Goal: Task Accomplishment & Management: Manage account settings

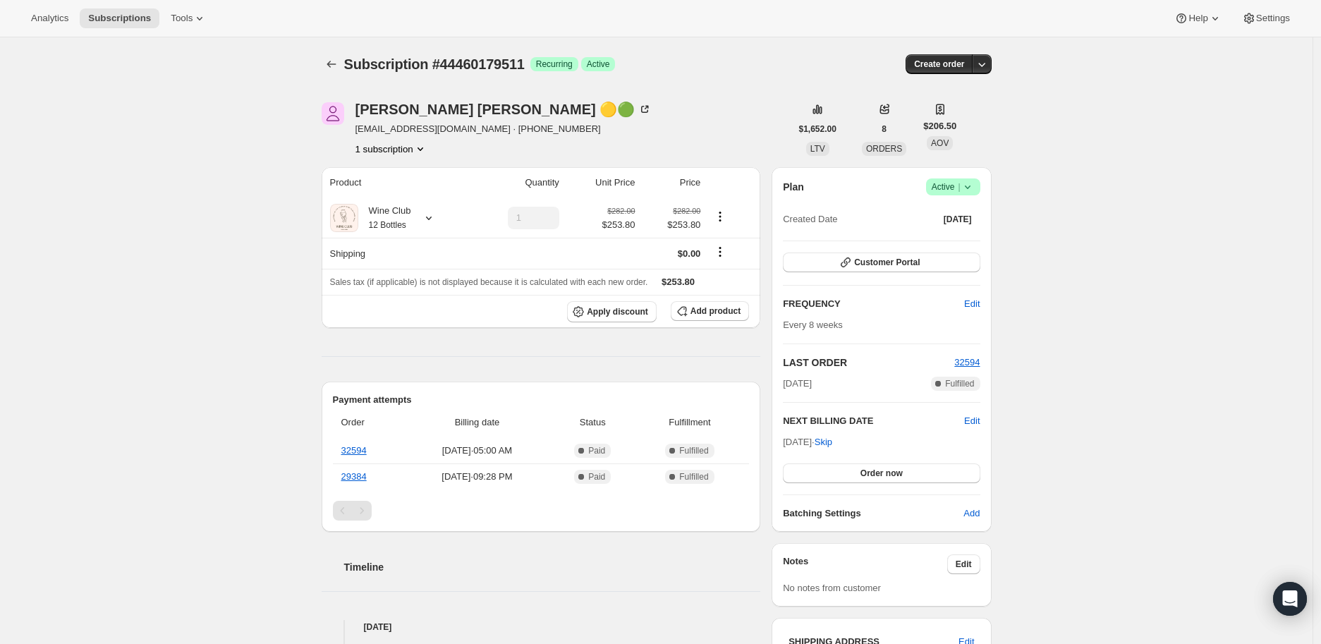
click at [968, 192] on icon at bounding box center [968, 187] width 14 height 14
click at [958, 241] on span "Cancel subscription" at bounding box center [958, 238] width 80 height 11
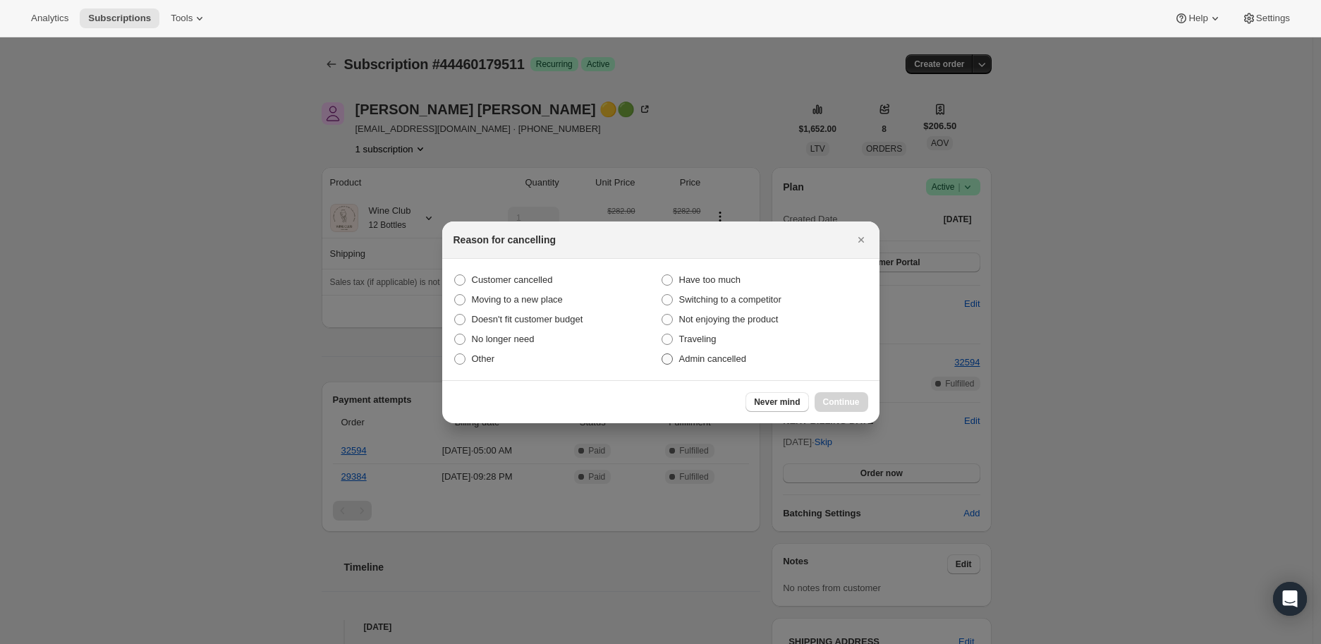
click at [672, 356] on span ":r21:" at bounding box center [667, 358] width 11 height 11
click at [662, 354] on input "Admin cancelled" at bounding box center [662, 353] width 1 height 1
radio input "true"
click at [828, 401] on span "Continue" at bounding box center [841, 401] width 37 height 11
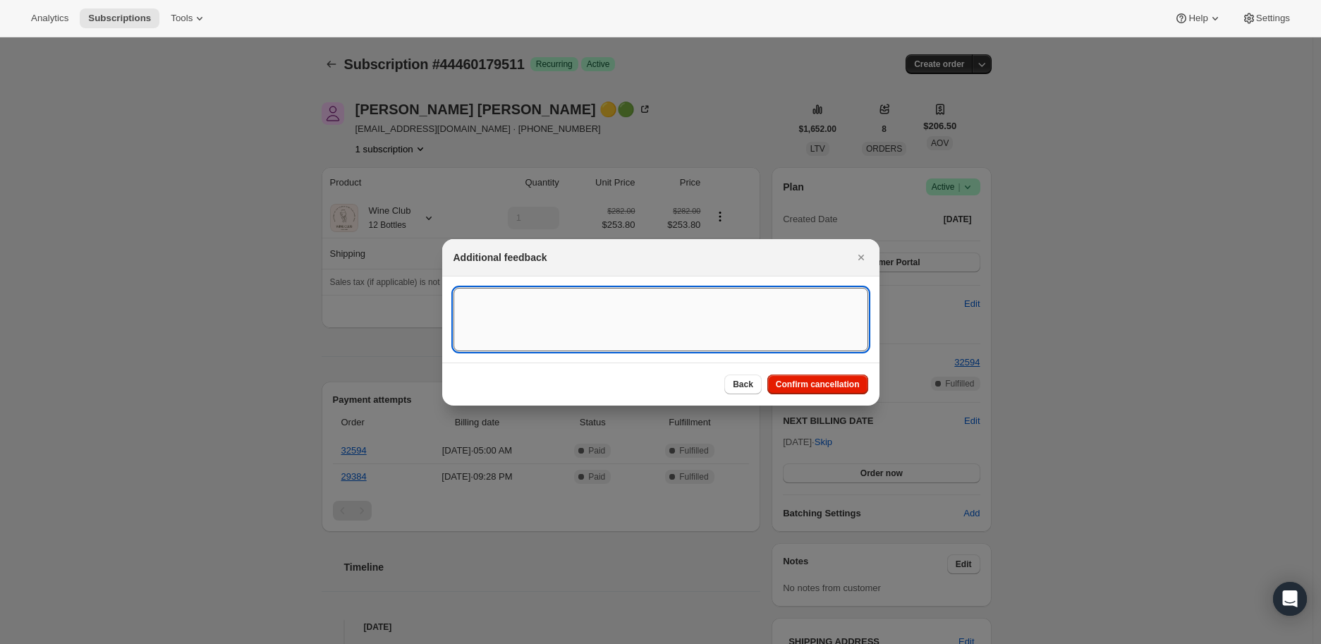
click at [474, 304] on textarea ":r21:" at bounding box center [661, 319] width 415 height 63
click at [494, 307] on textarea ":r21:" at bounding box center [661, 319] width 415 height 63
paste textarea "I want to cancel my subscription. I do not want the next order that is to be pr…"
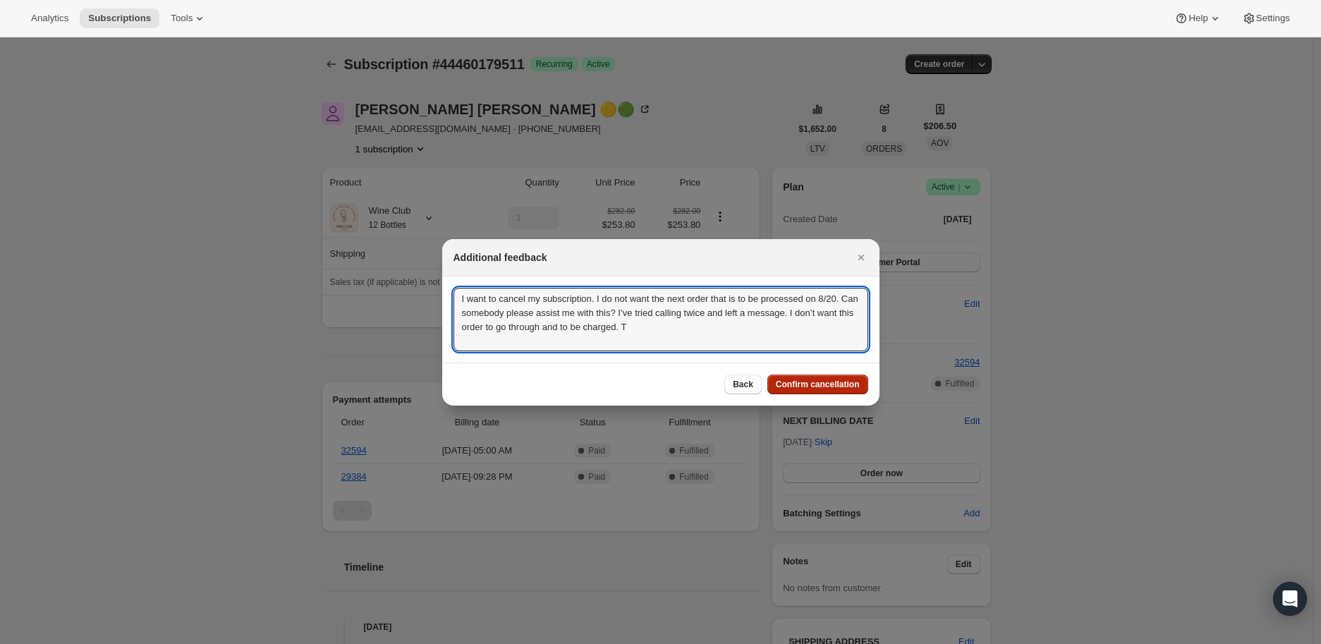
type textarea "I want to cancel my subscription. I do not want the next order that is to be pr…"
click at [834, 381] on span "Confirm cancellation" at bounding box center [818, 384] width 84 height 11
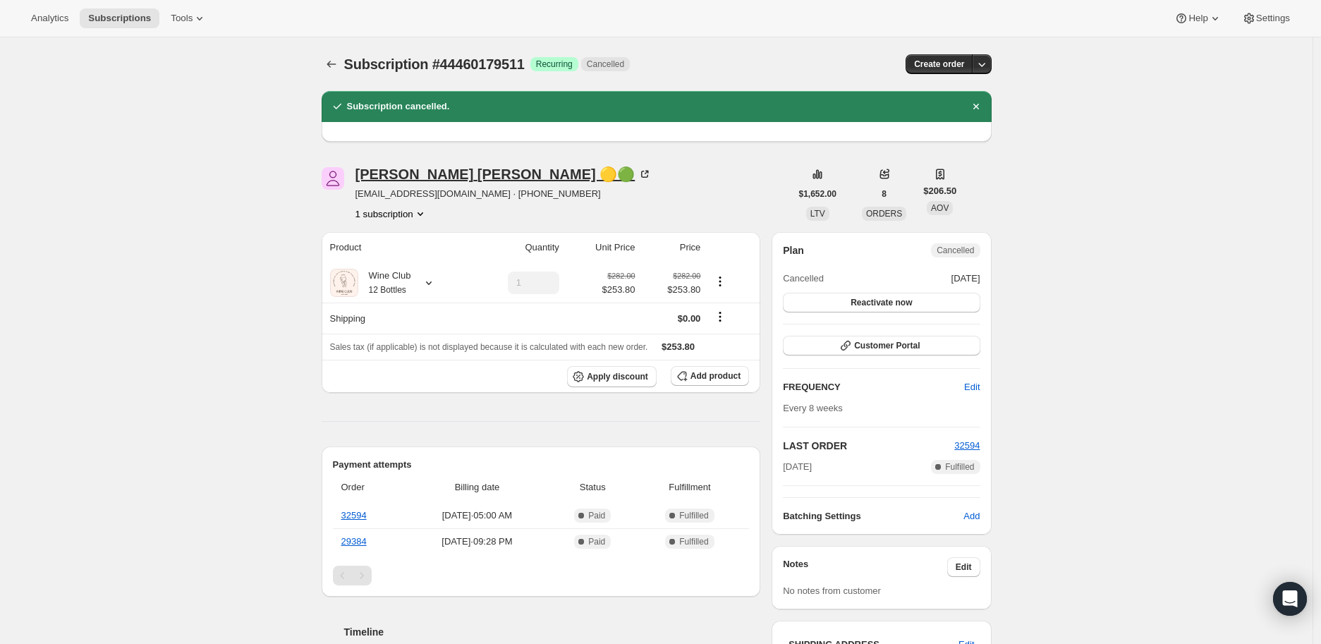
click at [645, 171] on icon at bounding box center [647, 173] width 4 height 4
drag, startPoint x: 350, startPoint y: 177, endPoint x: 473, endPoint y: 174, distance: 123.5
click at [473, 174] on div "[PERSON_NAME] 🟡🟢 [EMAIL_ADDRESS][DOMAIN_NAME] · [PHONE_NUMBER] 1 subscription" at bounding box center [556, 194] width 469 height 54
copy div "[PERSON_NAME]"
click at [432, 284] on icon at bounding box center [429, 283] width 14 height 14
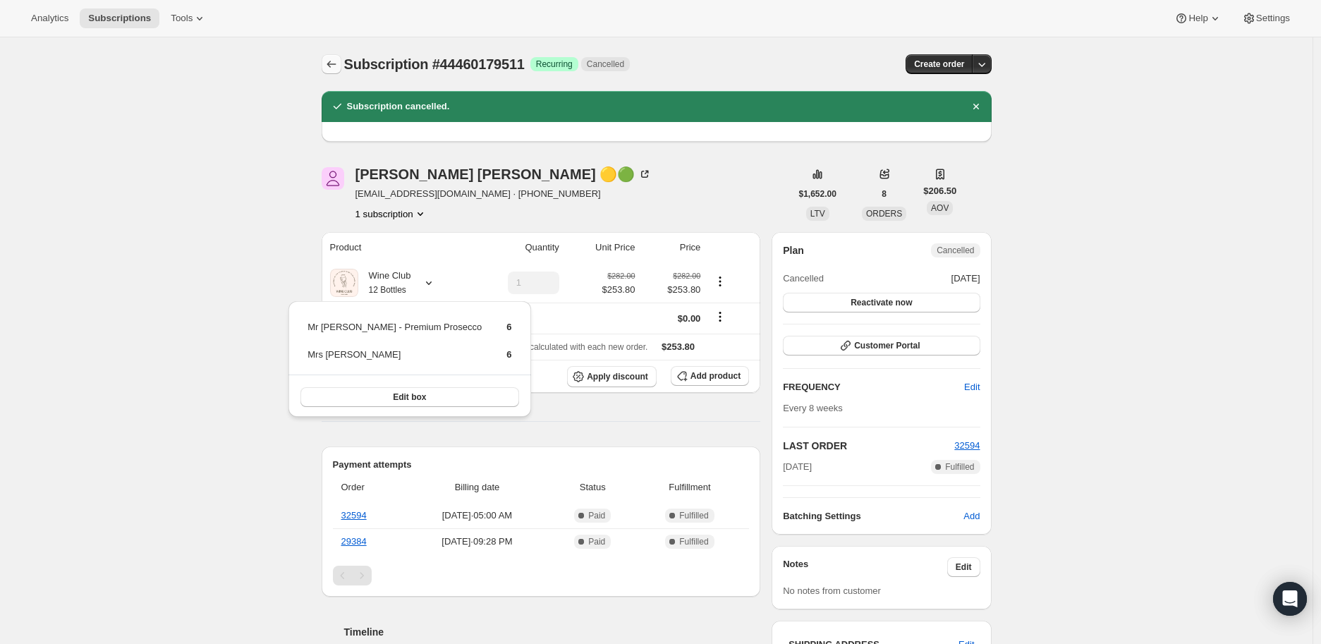
click at [336, 61] on icon "Subscriptions" at bounding box center [331, 64] width 14 height 14
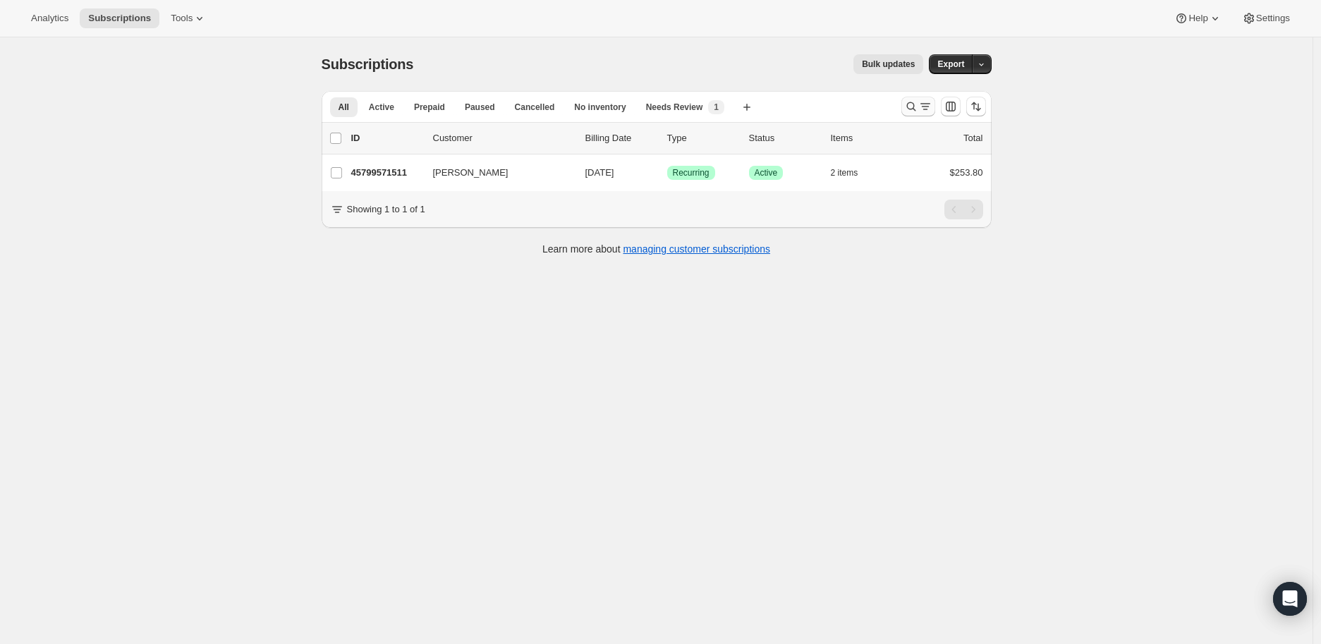
click at [913, 108] on icon "Search and filter results" at bounding box center [911, 106] width 14 height 14
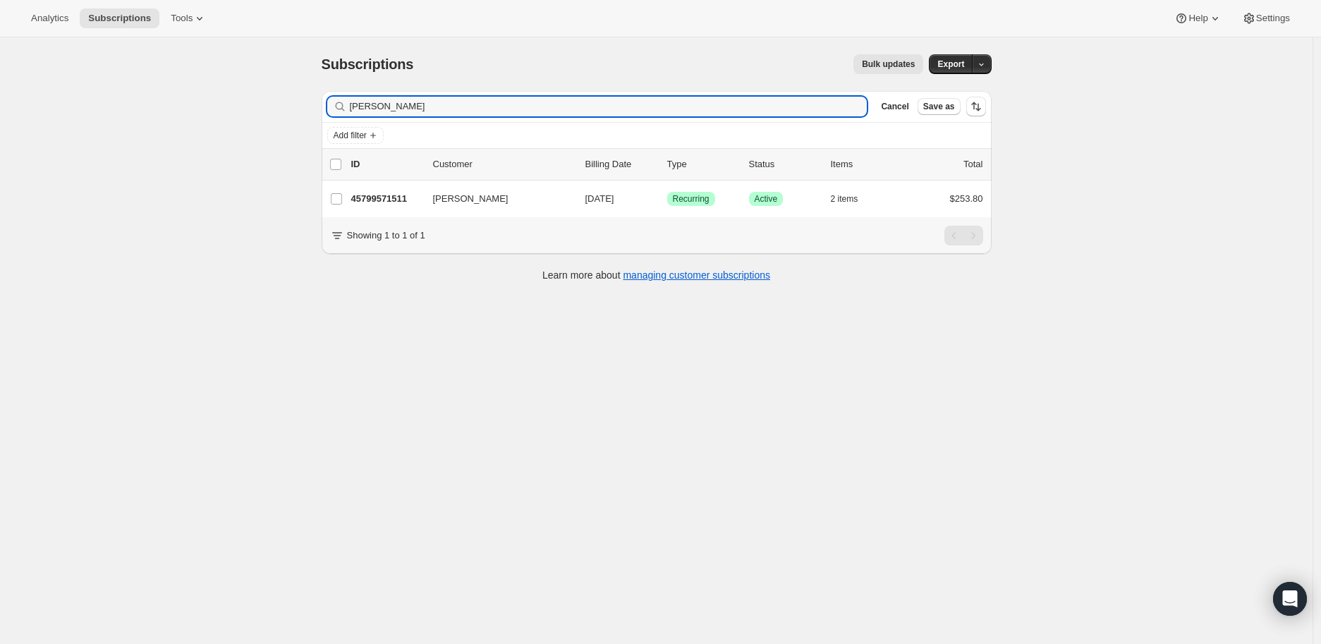
drag, startPoint x: 426, startPoint y: 109, endPoint x: 336, endPoint y: 109, distance: 90.3
click at [336, 109] on div "[PERSON_NAME] Clear" at bounding box center [597, 107] width 540 height 20
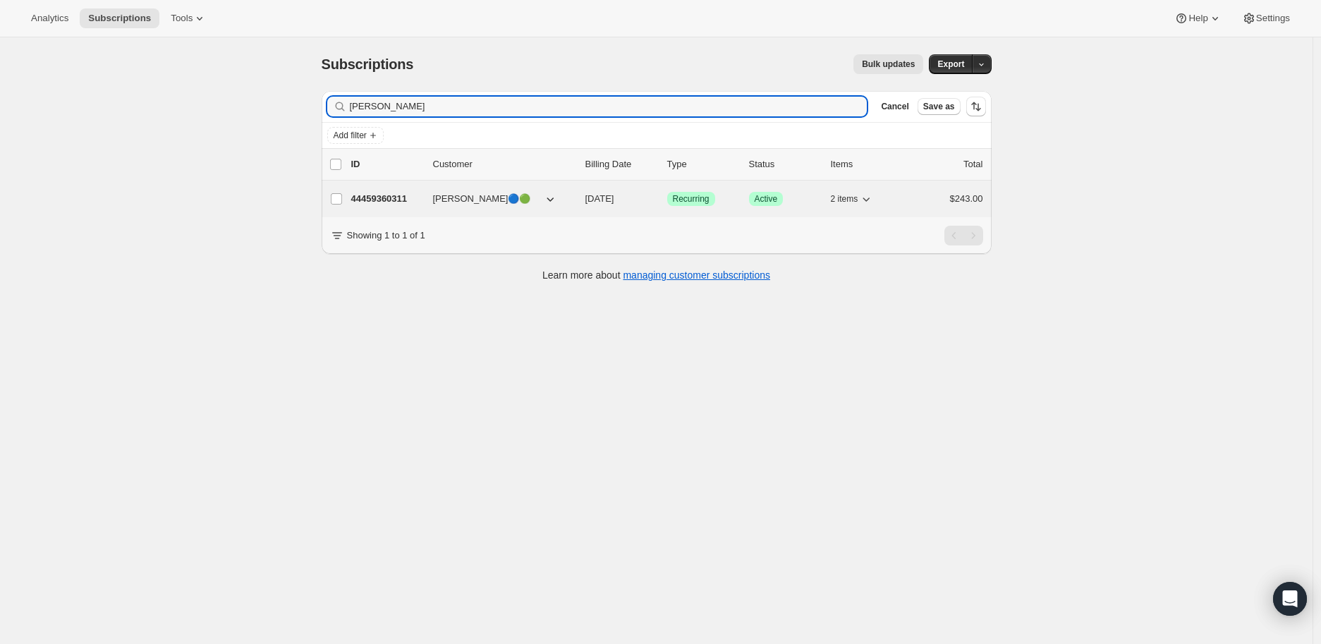
type input "[PERSON_NAME]"
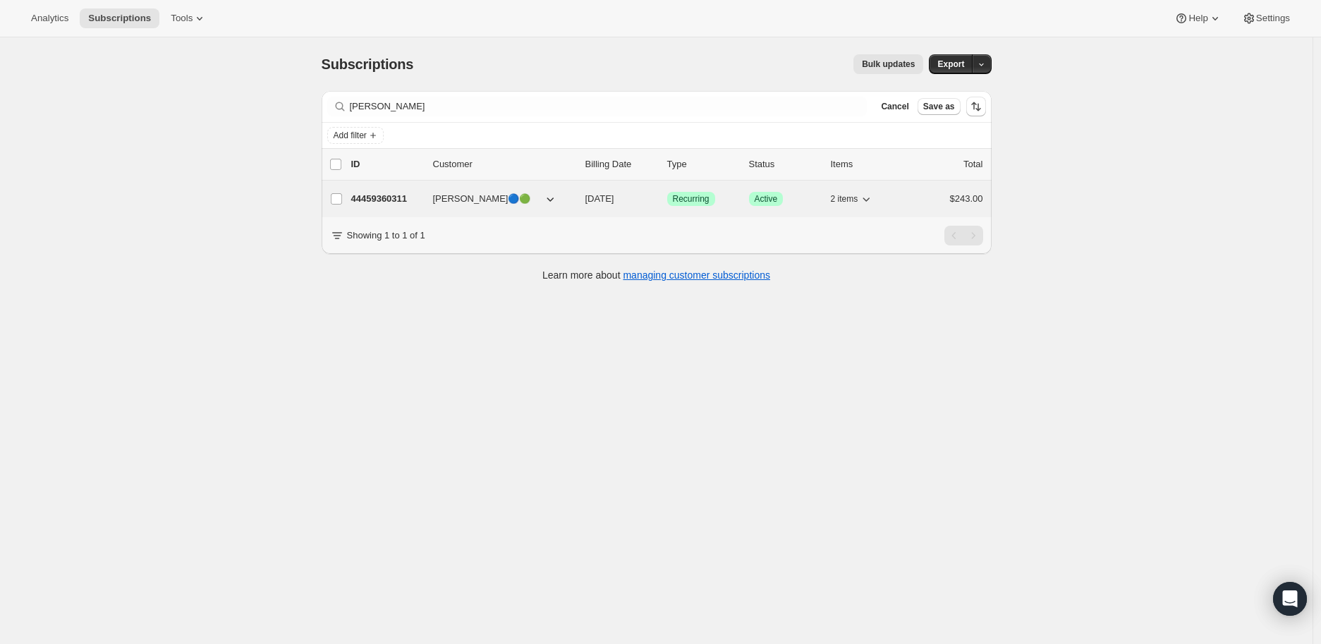
click at [388, 197] on p "44459360311" at bounding box center [386, 199] width 71 height 14
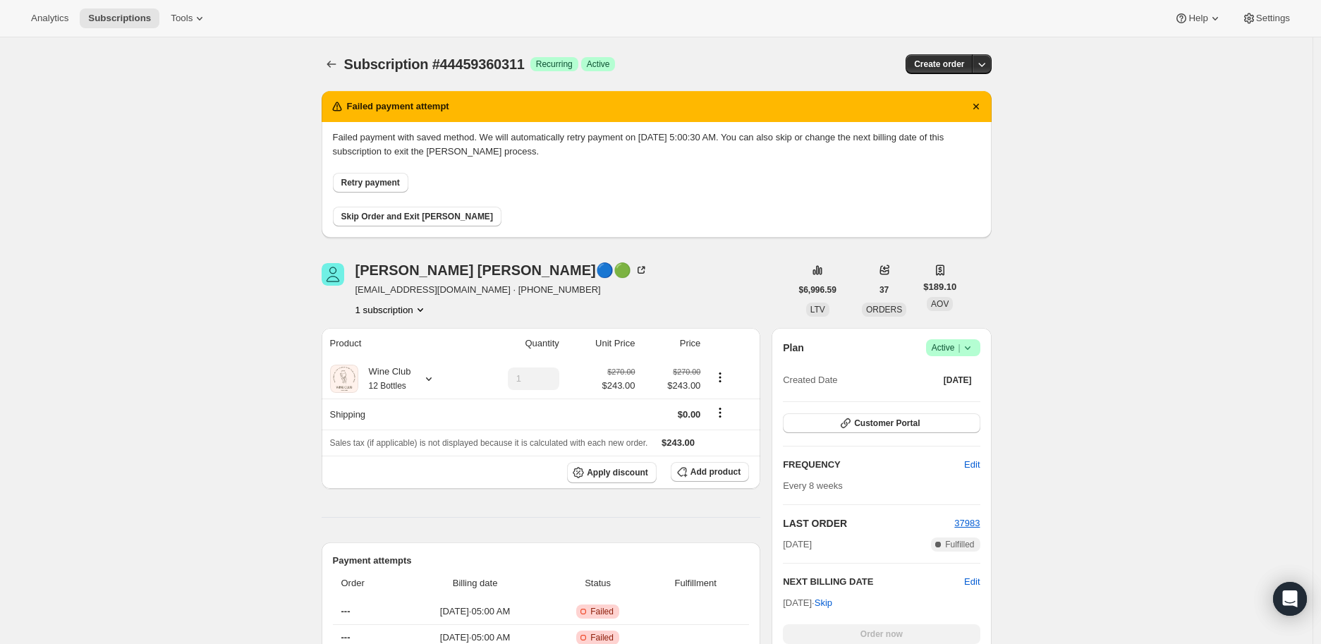
scroll to position [157, 0]
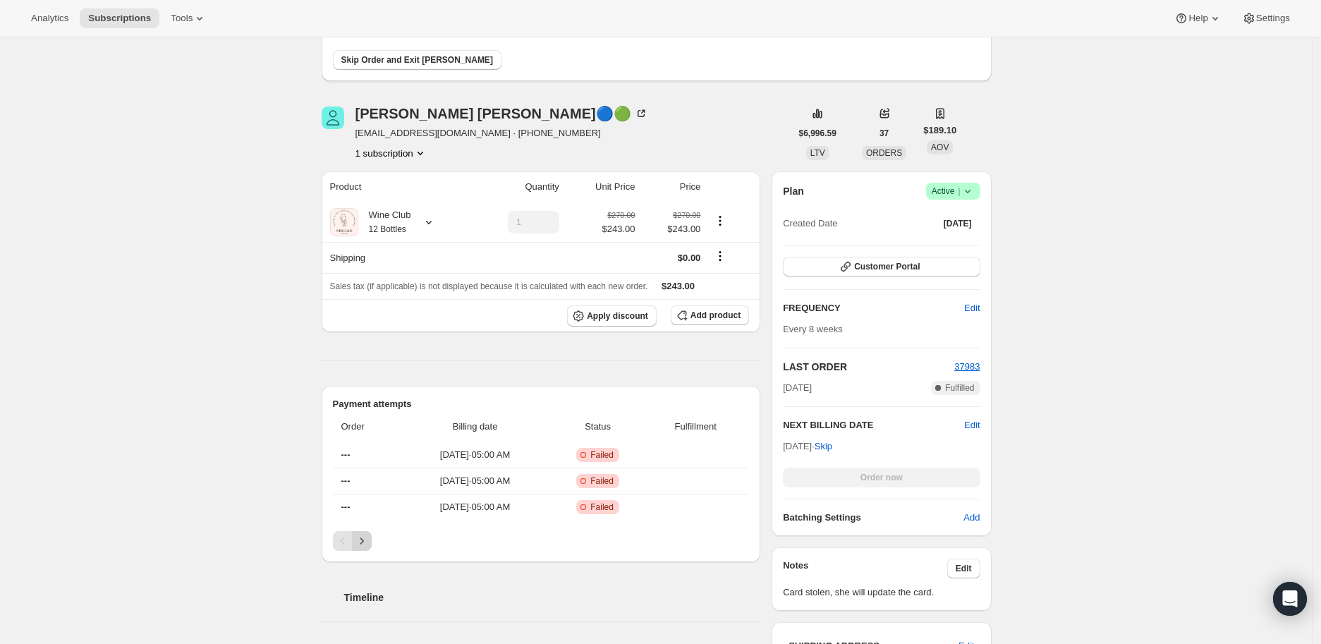
click at [369, 540] on icon "Next" at bounding box center [362, 541] width 14 height 14
click at [341, 538] on icon "Previous" at bounding box center [343, 541] width 14 height 14
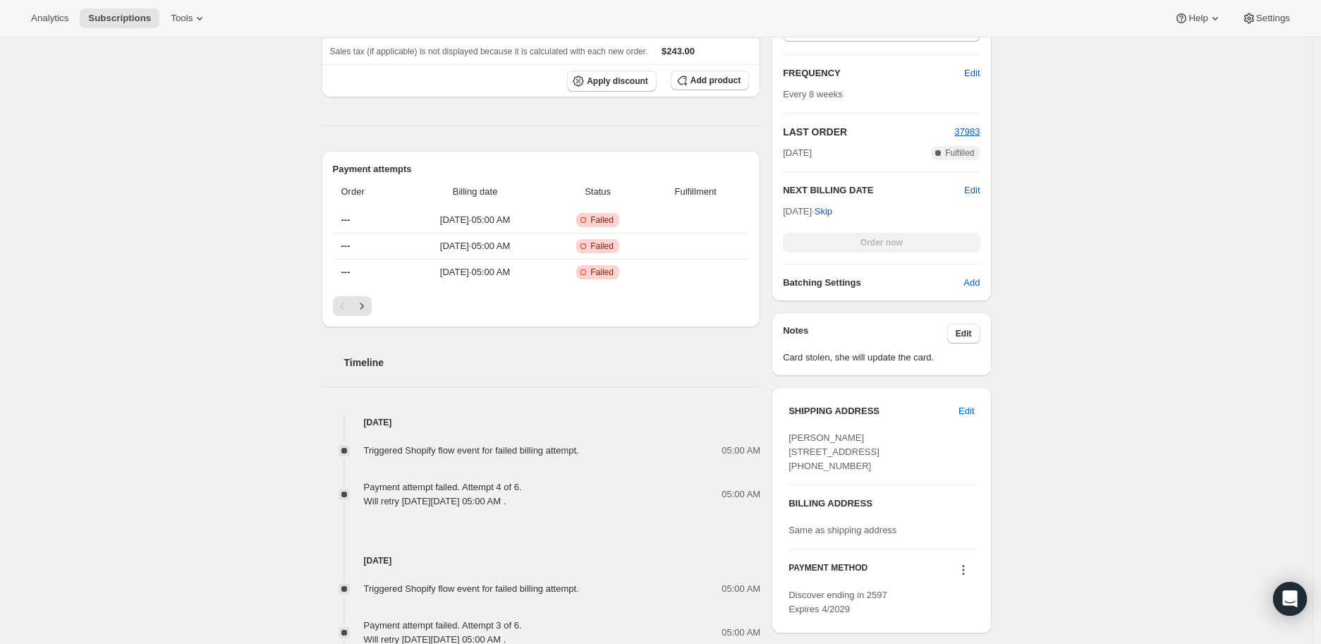
scroll to position [548, 0]
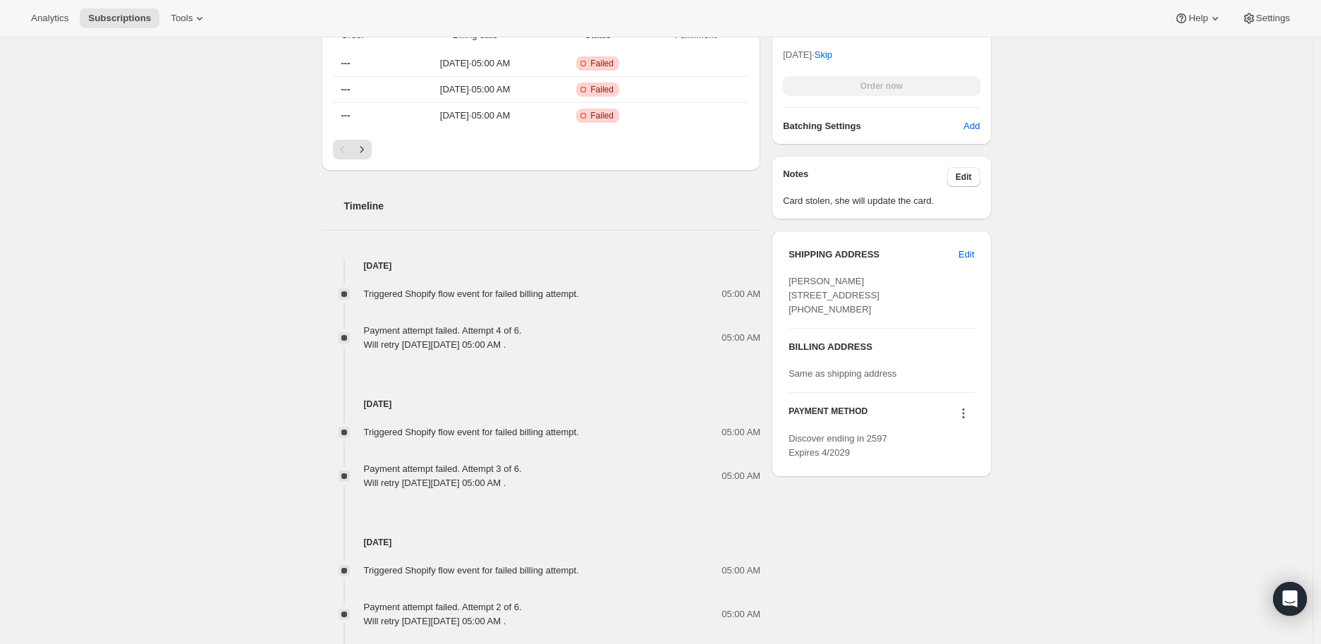
click at [964, 418] on icon at bounding box center [963, 417] width 2 height 2
click at [967, 466] on span "Send link to update card" at bounding box center [967, 467] width 99 height 11
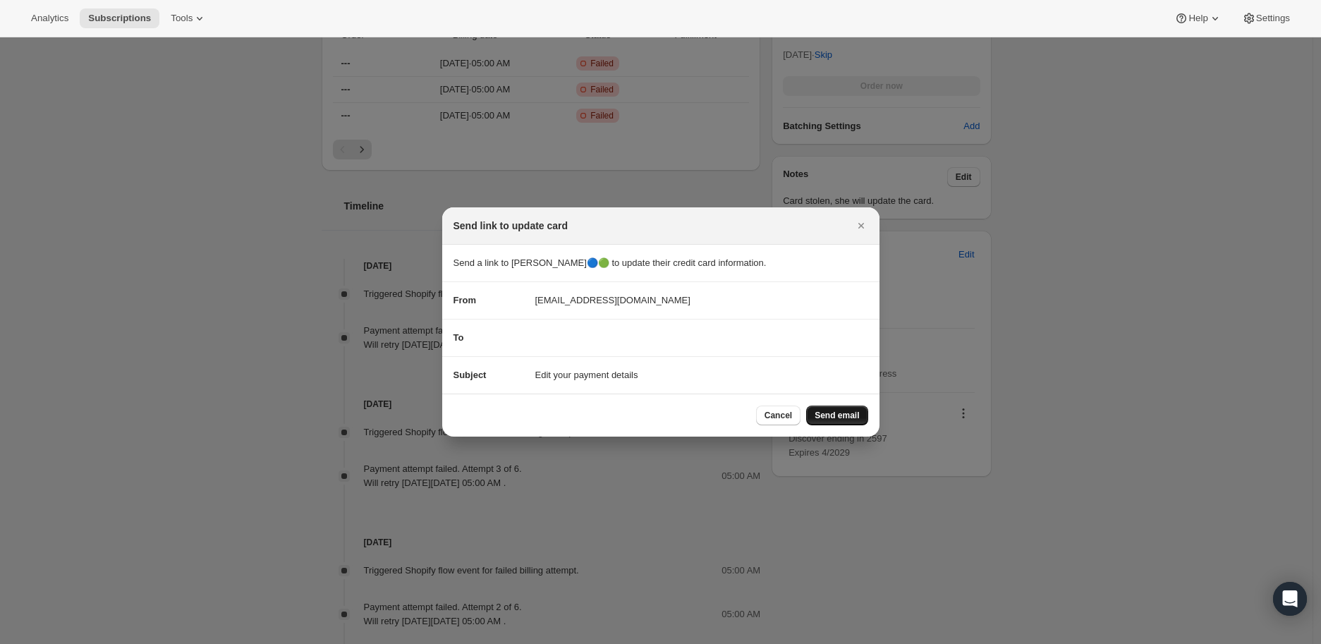
click at [830, 411] on span "Send email" at bounding box center [837, 415] width 44 height 11
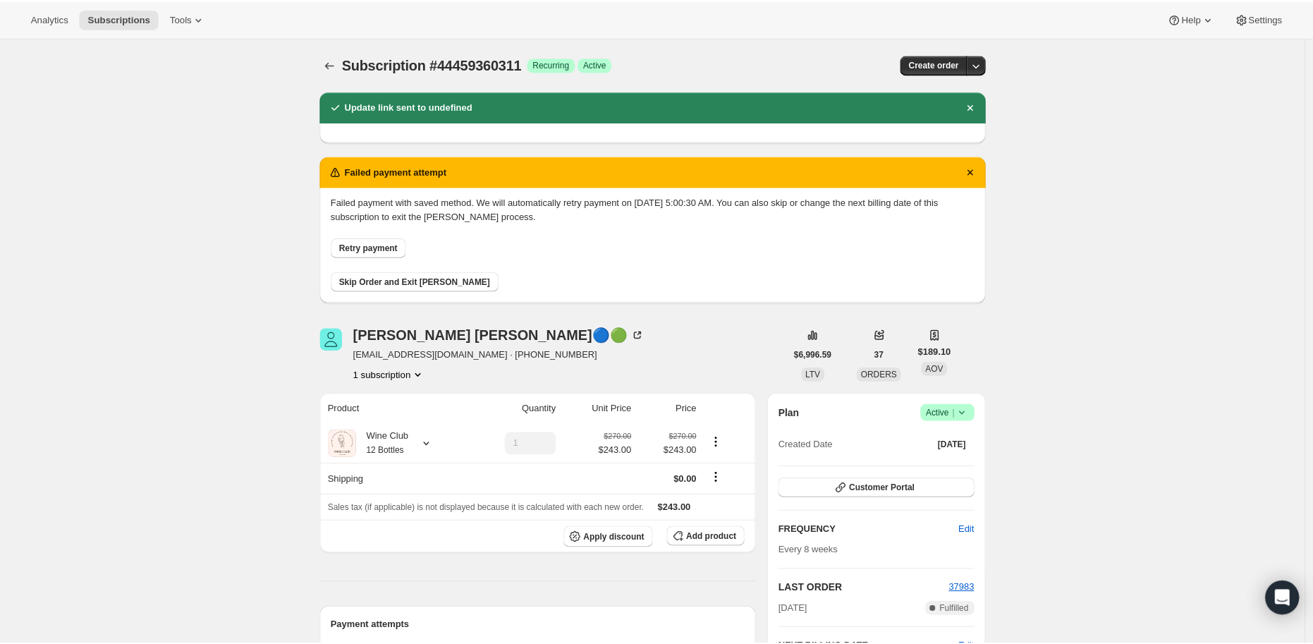
scroll to position [548, 0]
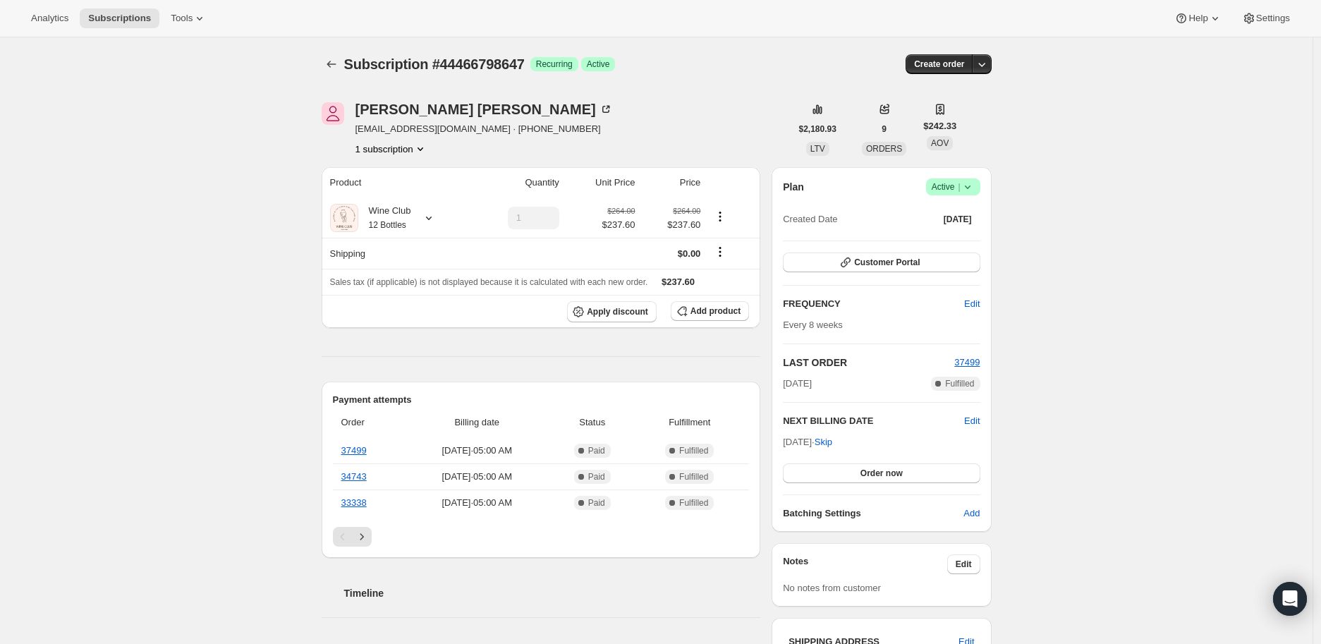
click at [975, 186] on icon at bounding box center [968, 187] width 14 height 14
click at [945, 242] on span "Cancel subscription" at bounding box center [958, 238] width 80 height 11
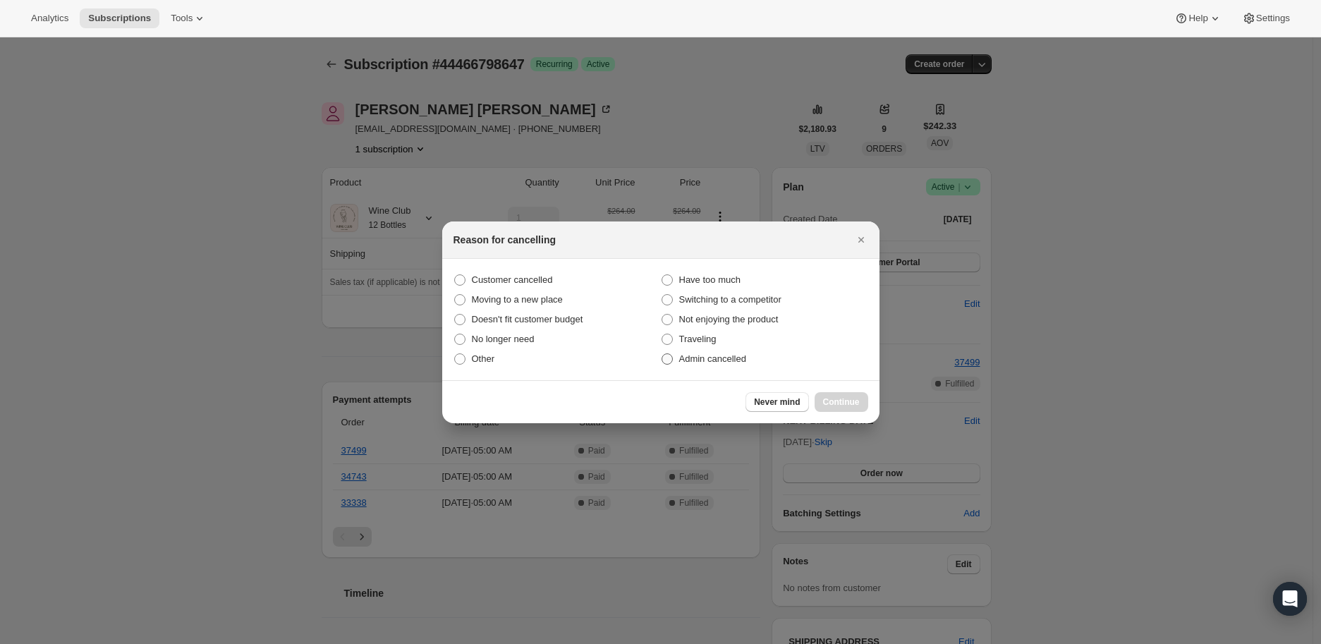
click at [664, 355] on span ":r21:" at bounding box center [667, 358] width 11 height 11
click at [662, 354] on input "Admin cancelled" at bounding box center [662, 353] width 1 height 1
radio input "true"
click at [849, 398] on span "Continue" at bounding box center [841, 401] width 37 height 11
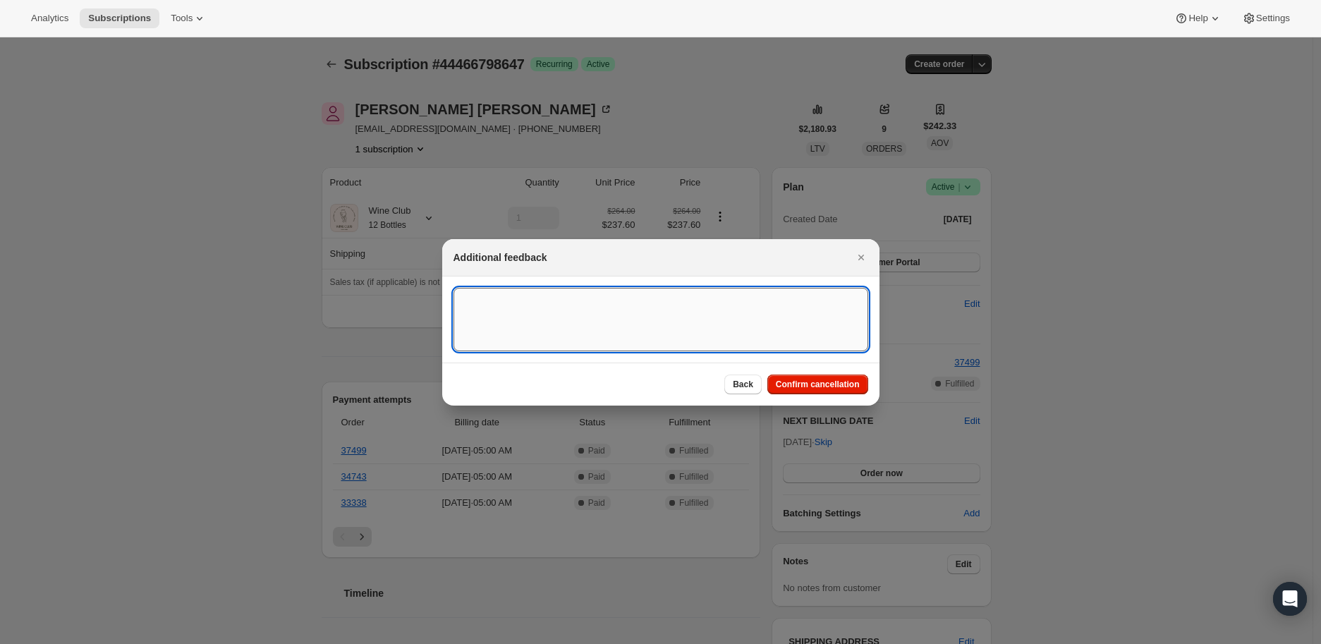
click at [540, 304] on textarea ":r21:" at bounding box center [661, 319] width 415 height 63
type textarea "No reasons provided."
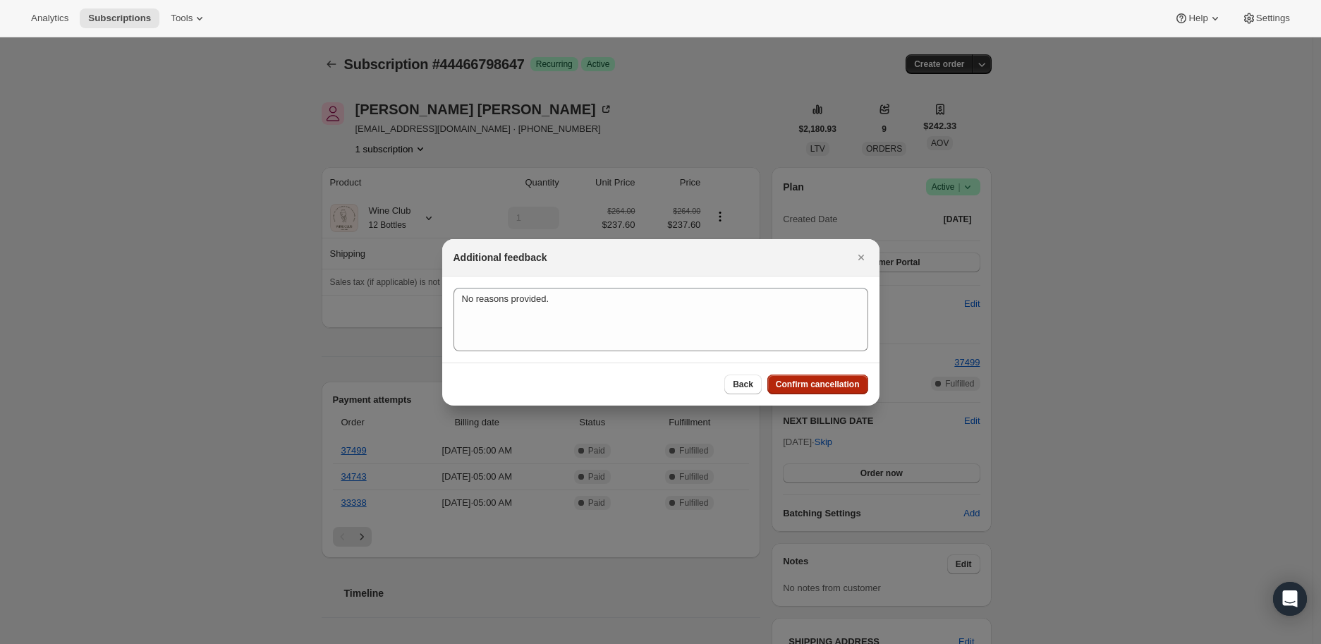
click at [793, 385] on span "Confirm cancellation" at bounding box center [818, 384] width 84 height 11
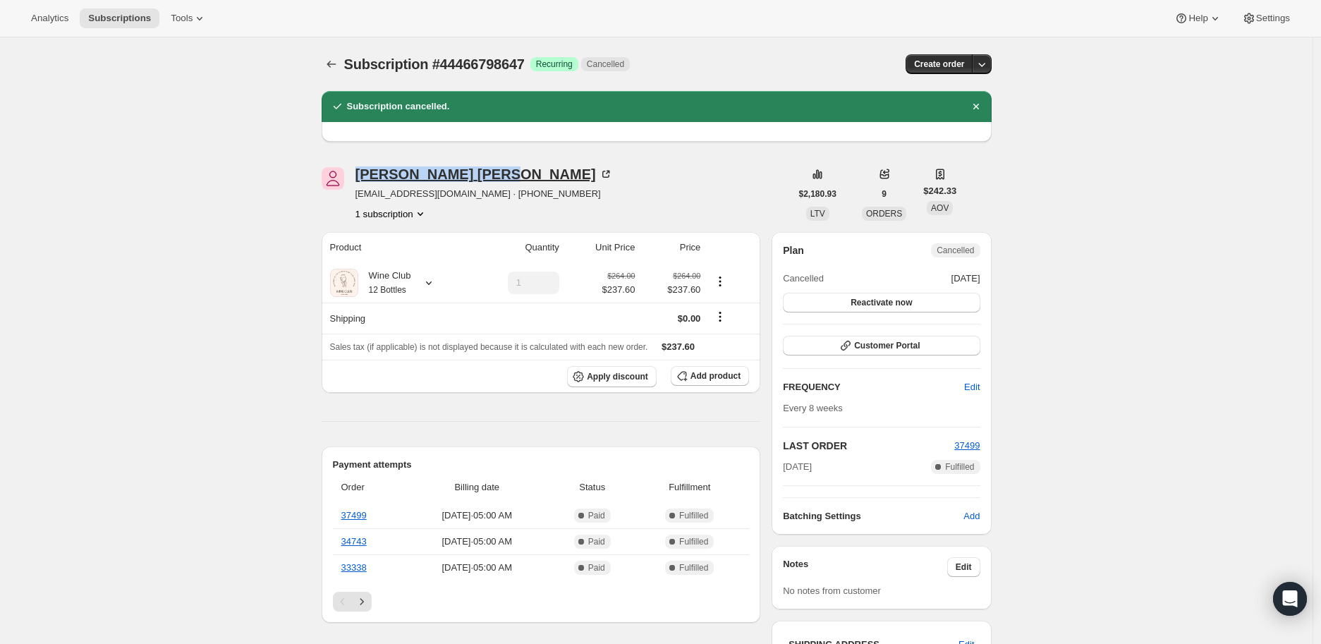
drag, startPoint x: 357, startPoint y: 175, endPoint x: 455, endPoint y: 176, distance: 98.1
click at [455, 176] on div "Jennifer Sacco jlsacco15@gmail.com · +13865066969 1 subscription" at bounding box center [556, 194] width 469 height 54
copy div "Jennifer Sacco"
click at [329, 60] on icon "Subscriptions" at bounding box center [331, 64] width 14 height 14
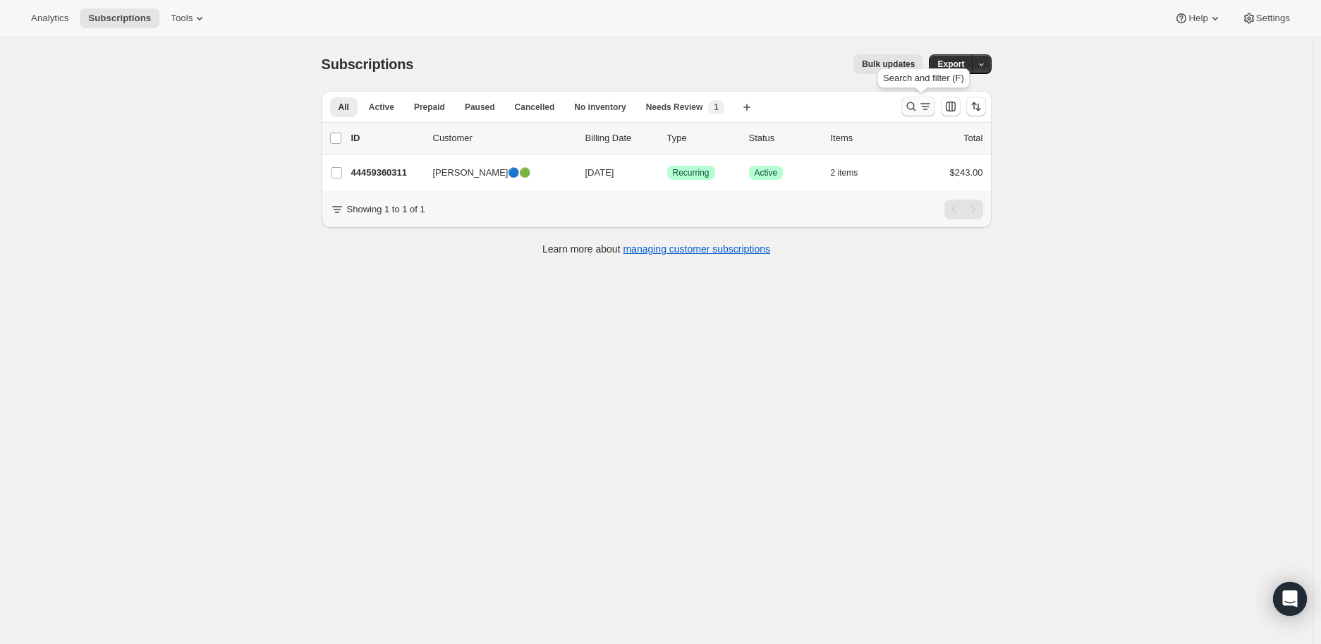
click at [911, 107] on icon "Search and filter results" at bounding box center [910, 106] width 9 height 9
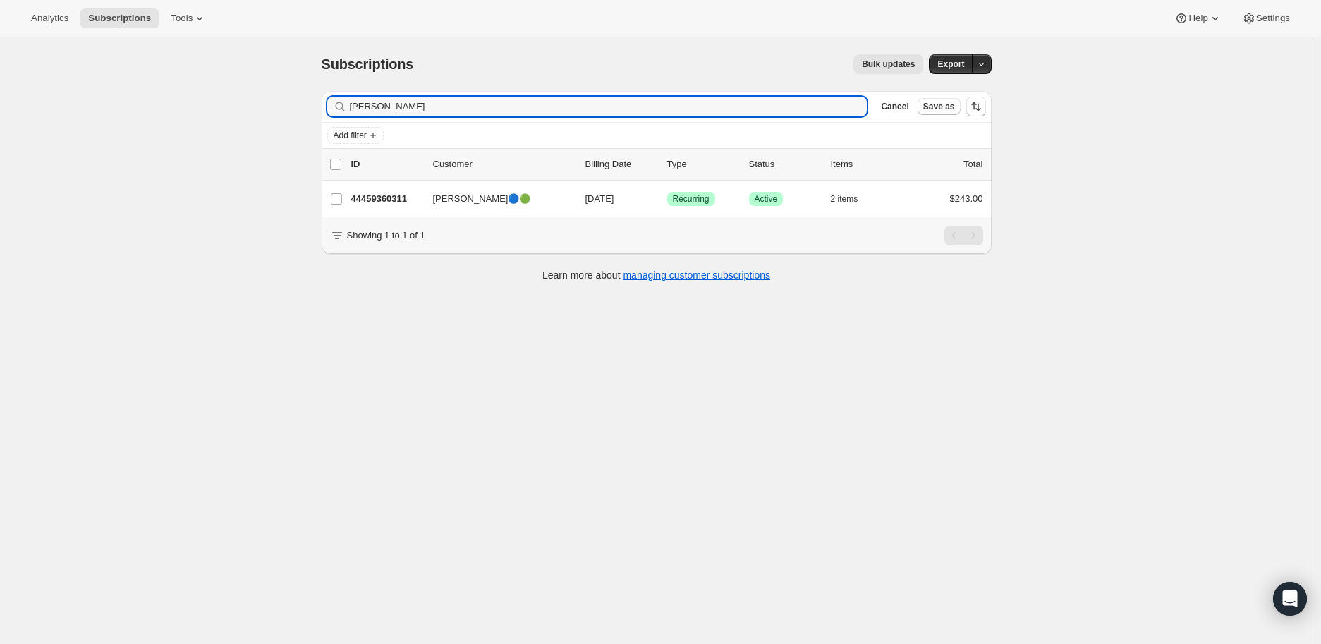
drag, startPoint x: 428, startPoint y: 107, endPoint x: 351, endPoint y: 107, distance: 76.9
click at [351, 107] on div "Christina Ravelo Clear" at bounding box center [597, 107] width 540 height 20
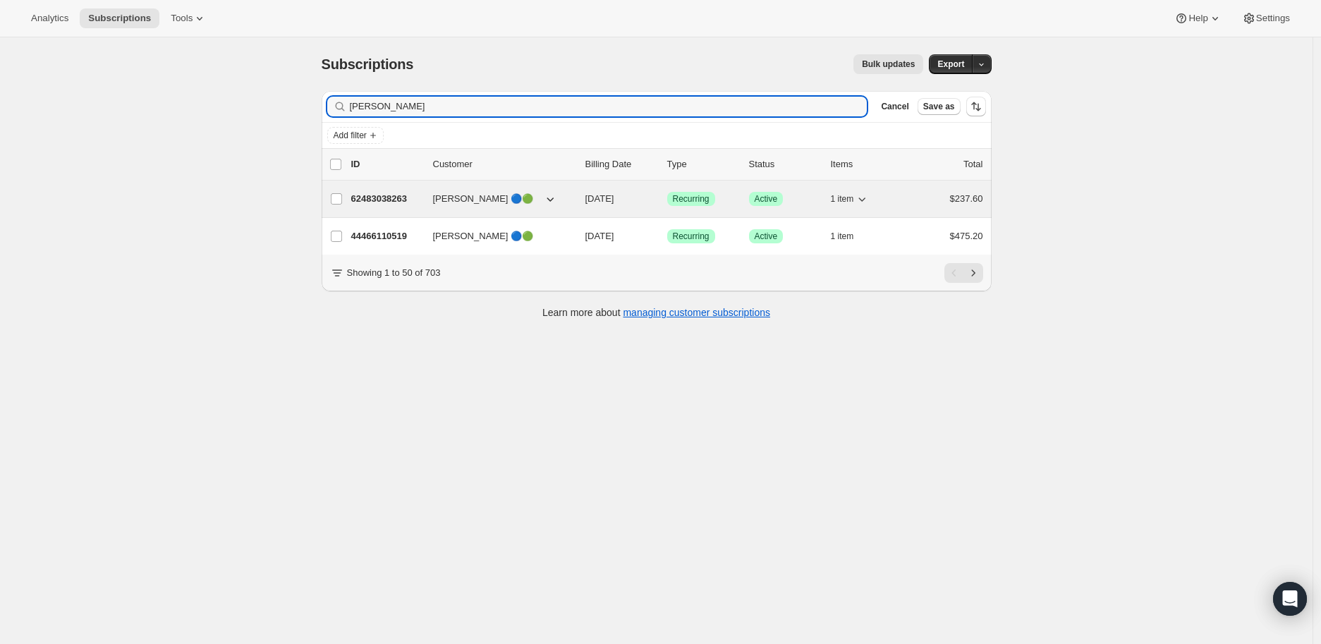
type input "Barbara Vasconcellos"
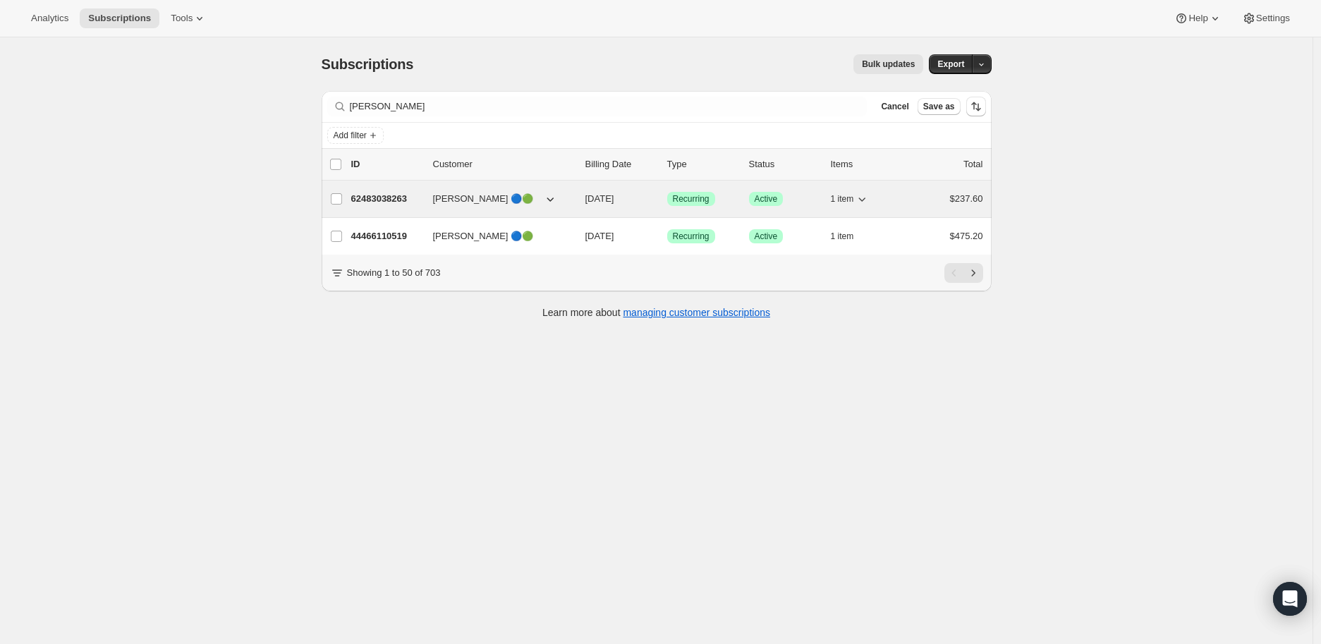
click at [385, 192] on p "62483038263" at bounding box center [386, 199] width 71 height 14
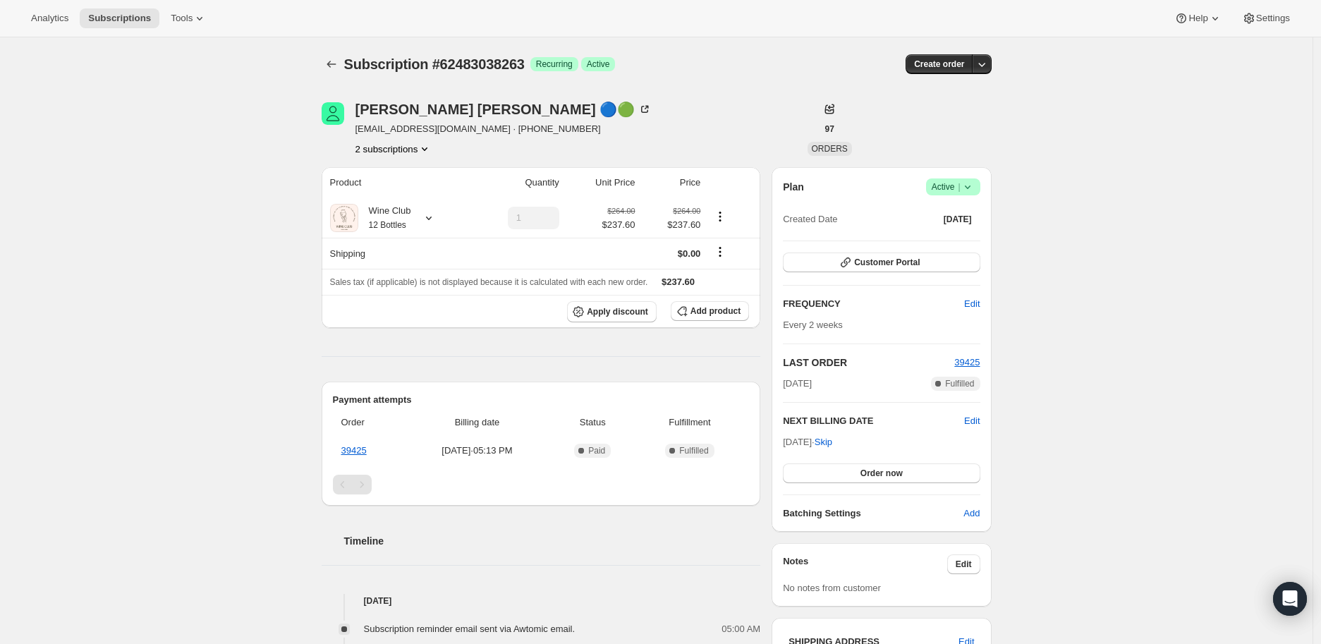
click at [422, 148] on icon "Product actions" at bounding box center [425, 149] width 14 height 14
click at [387, 173] on span "44466110519" at bounding box center [377, 175] width 56 height 11
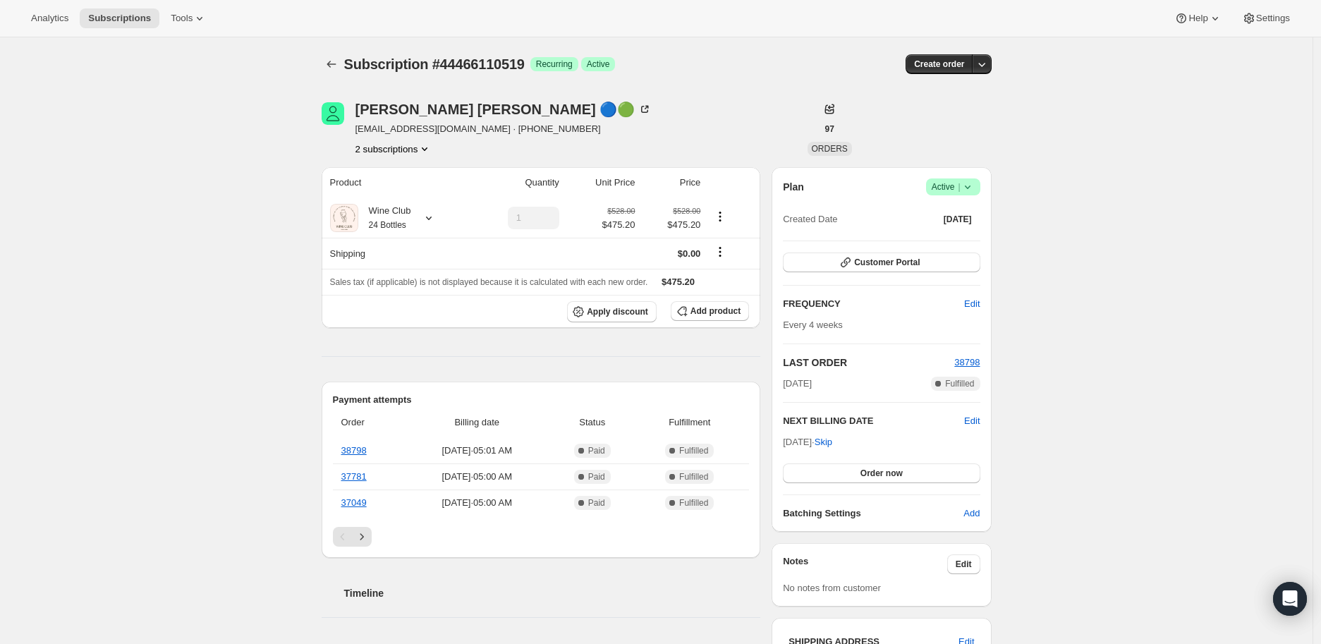
click at [968, 190] on icon at bounding box center [968, 187] width 14 height 14
click at [962, 241] on span "Cancel subscription" at bounding box center [958, 238] width 80 height 11
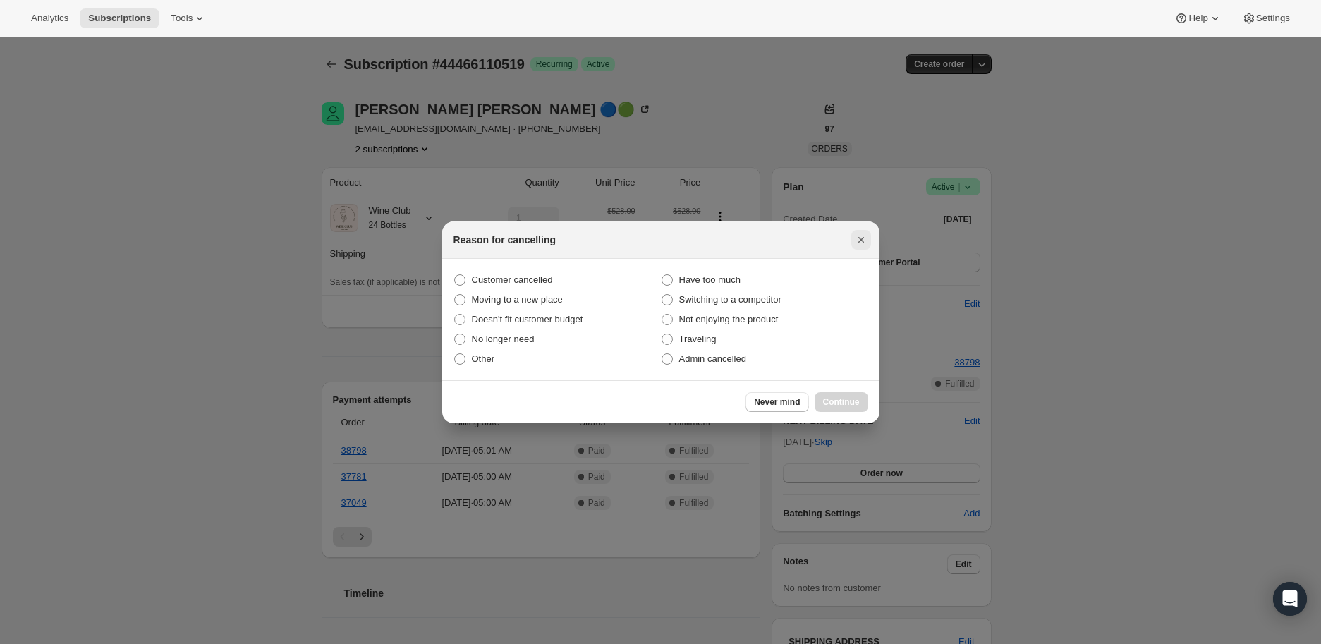
click at [858, 238] on icon "Close" at bounding box center [861, 240] width 14 height 14
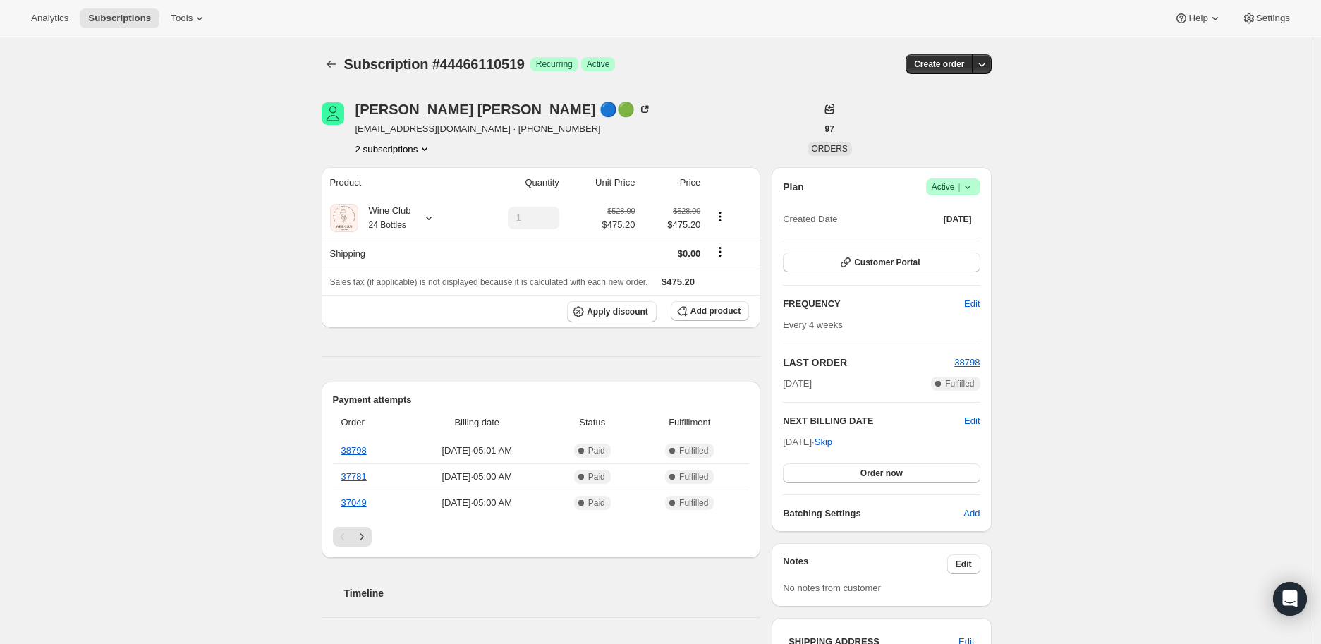
click at [427, 150] on icon "Product actions" at bounding box center [425, 149] width 6 height 4
click at [392, 194] on span "62483038263" at bounding box center [377, 199] width 56 height 11
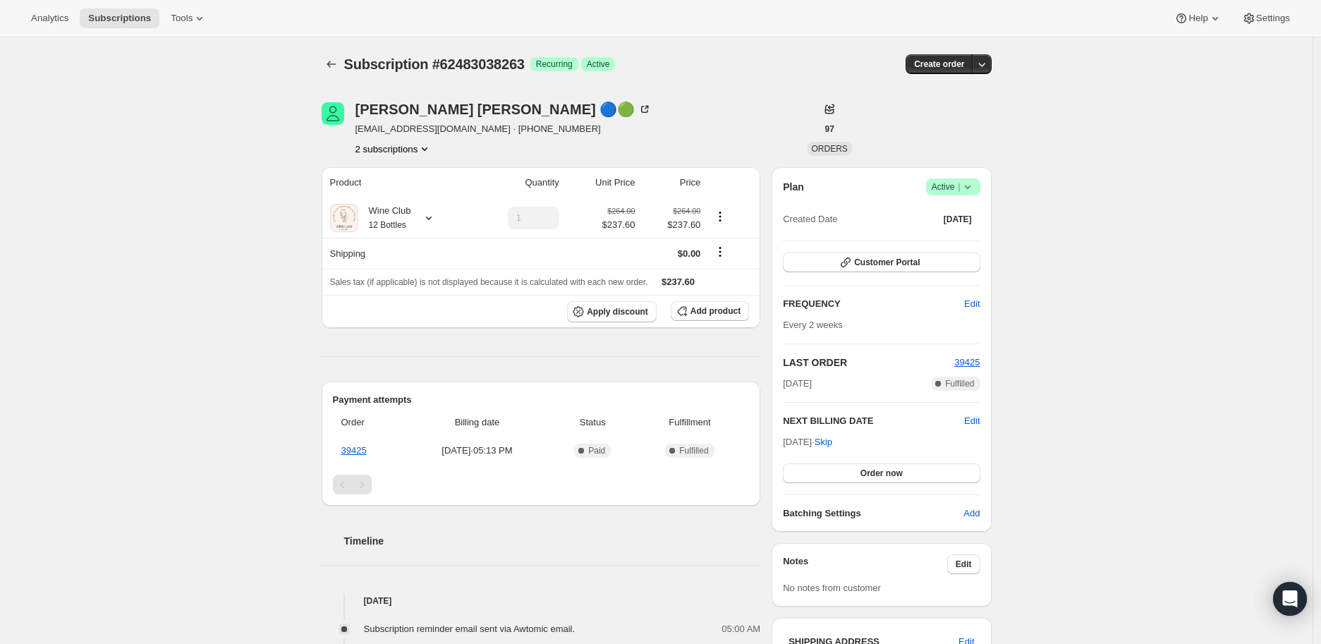
click at [429, 144] on icon "Product actions" at bounding box center [425, 149] width 14 height 14
click at [396, 175] on span "44466110519" at bounding box center [377, 175] width 56 height 11
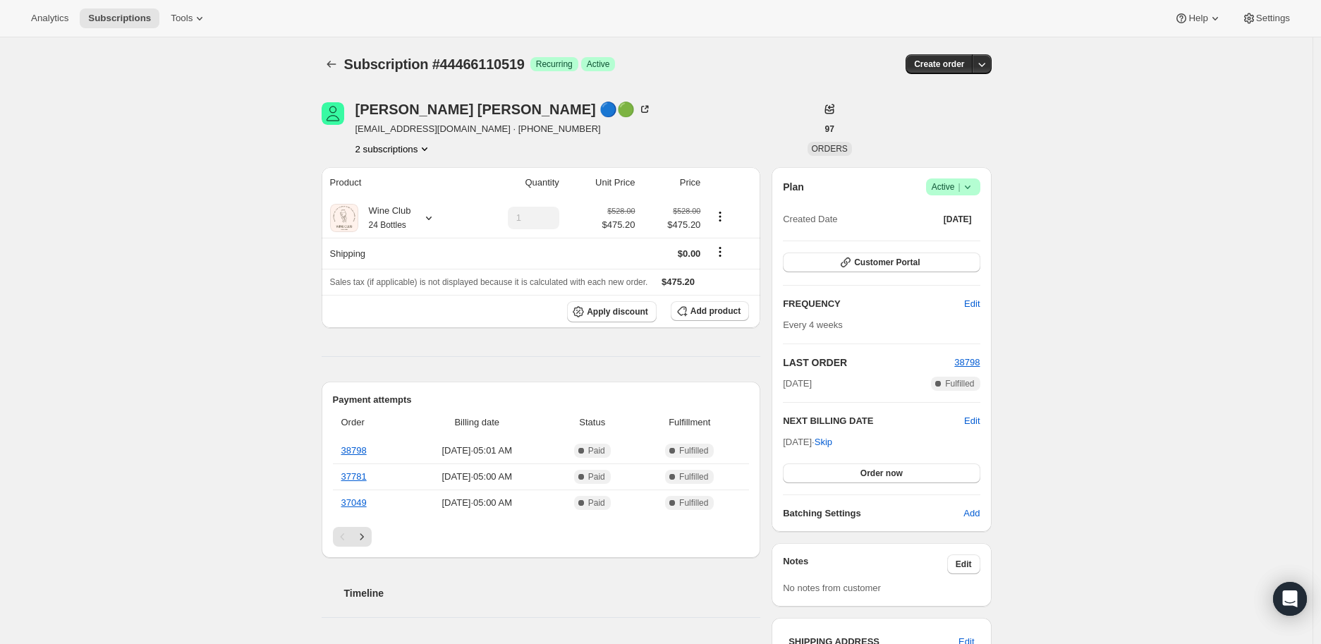
click at [427, 142] on icon "Product actions" at bounding box center [425, 149] width 14 height 14
click at [391, 196] on span "62483038263" at bounding box center [377, 199] width 56 height 11
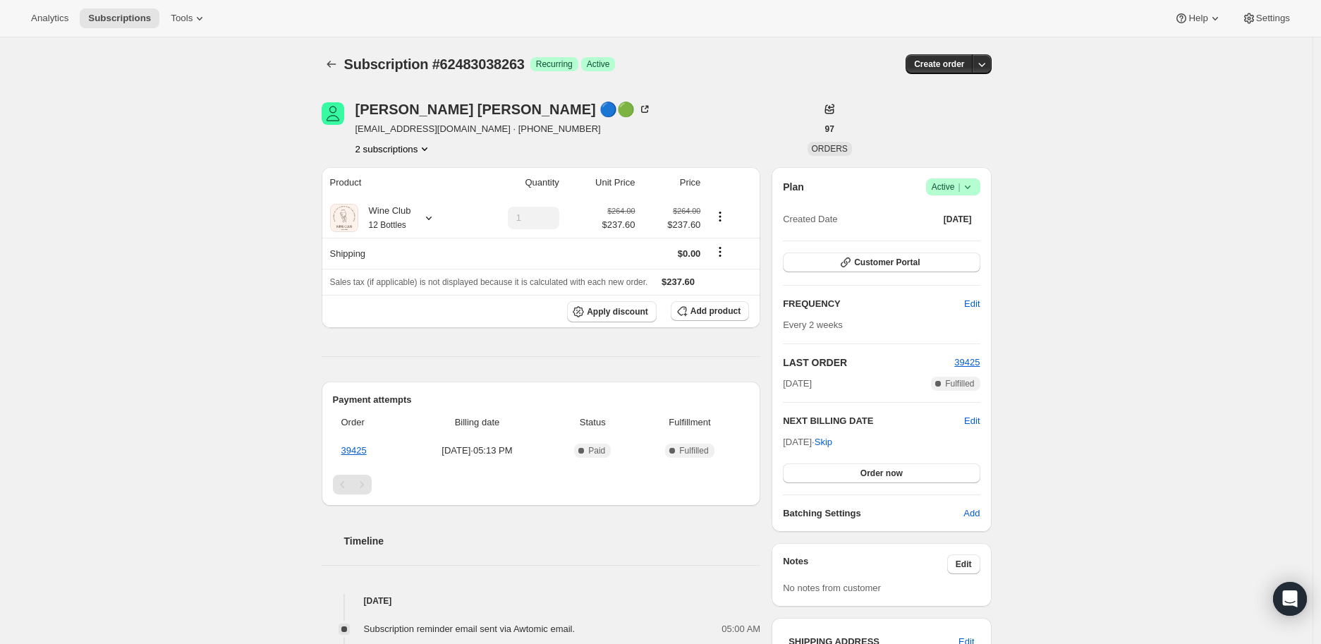
click at [418, 145] on button "2 subscriptions" at bounding box center [394, 149] width 77 height 14
click at [398, 170] on span "44466110519" at bounding box center [377, 175] width 56 height 11
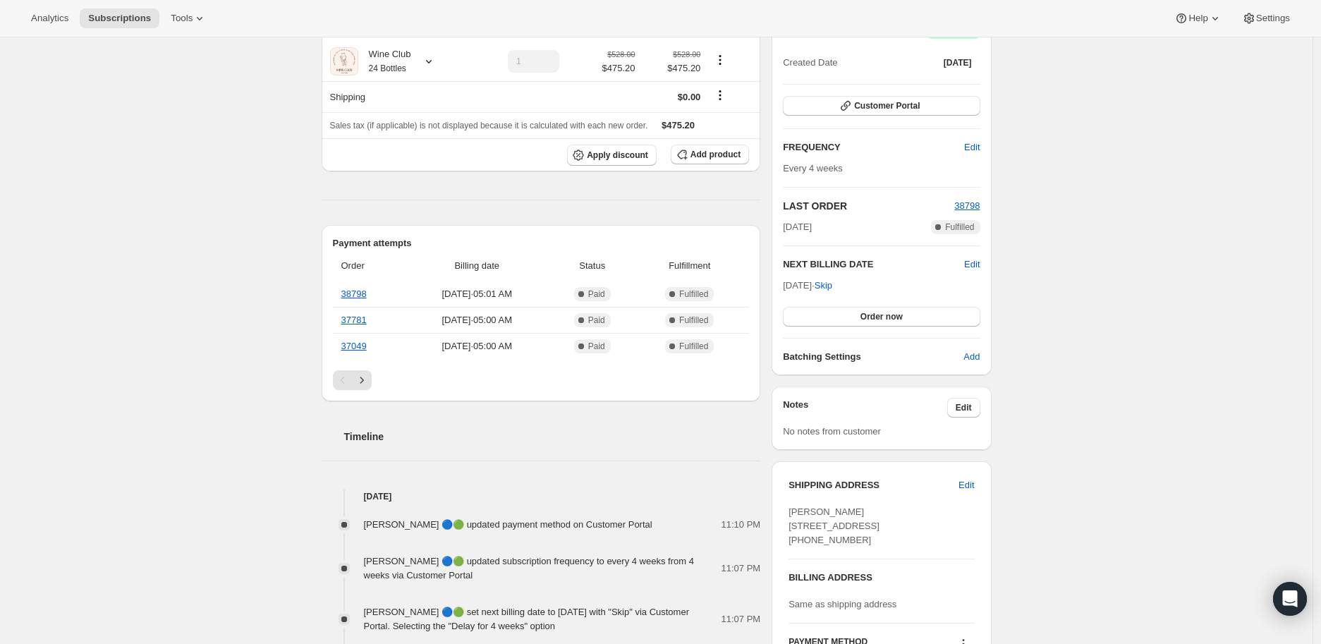
scroll to position [78, 0]
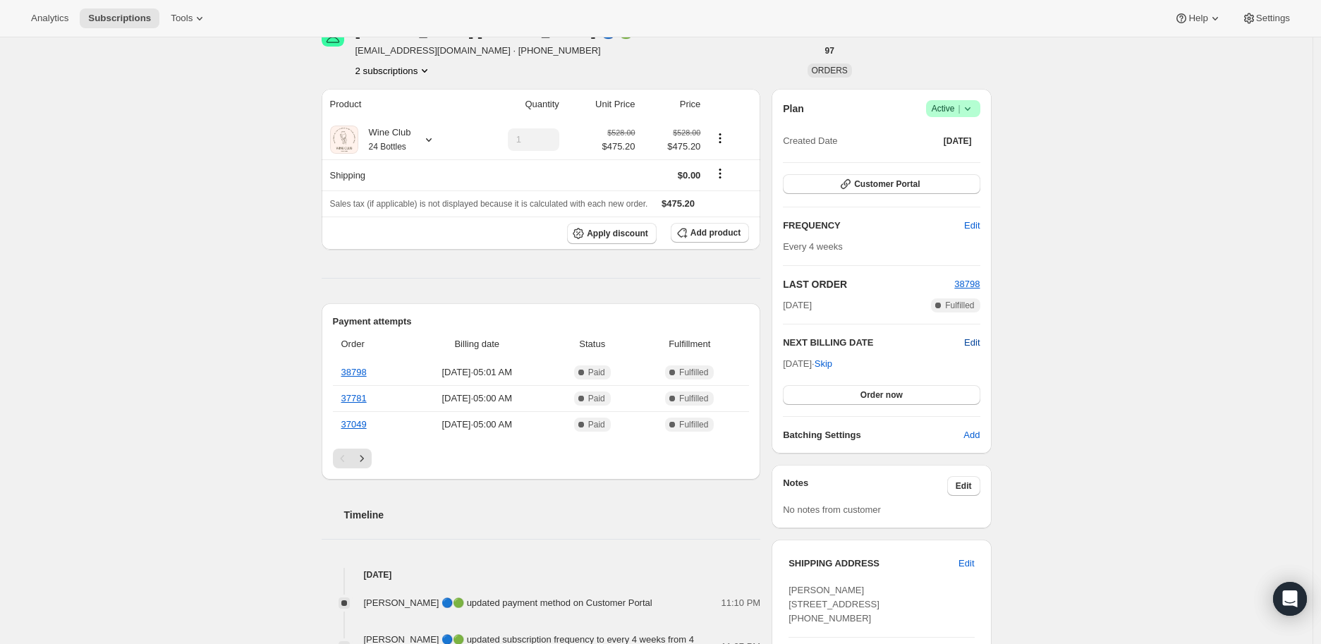
click at [978, 339] on span "Edit" at bounding box center [972, 343] width 16 height 14
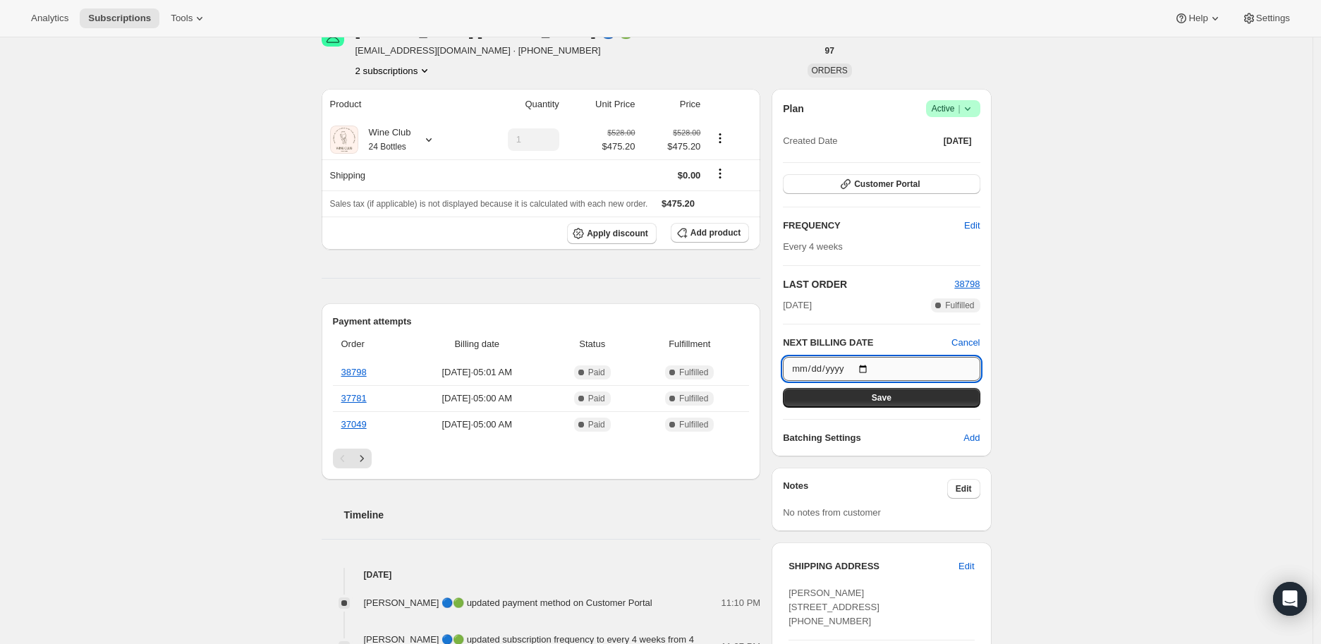
click at [870, 365] on input "2025-10-10" at bounding box center [881, 369] width 197 height 24
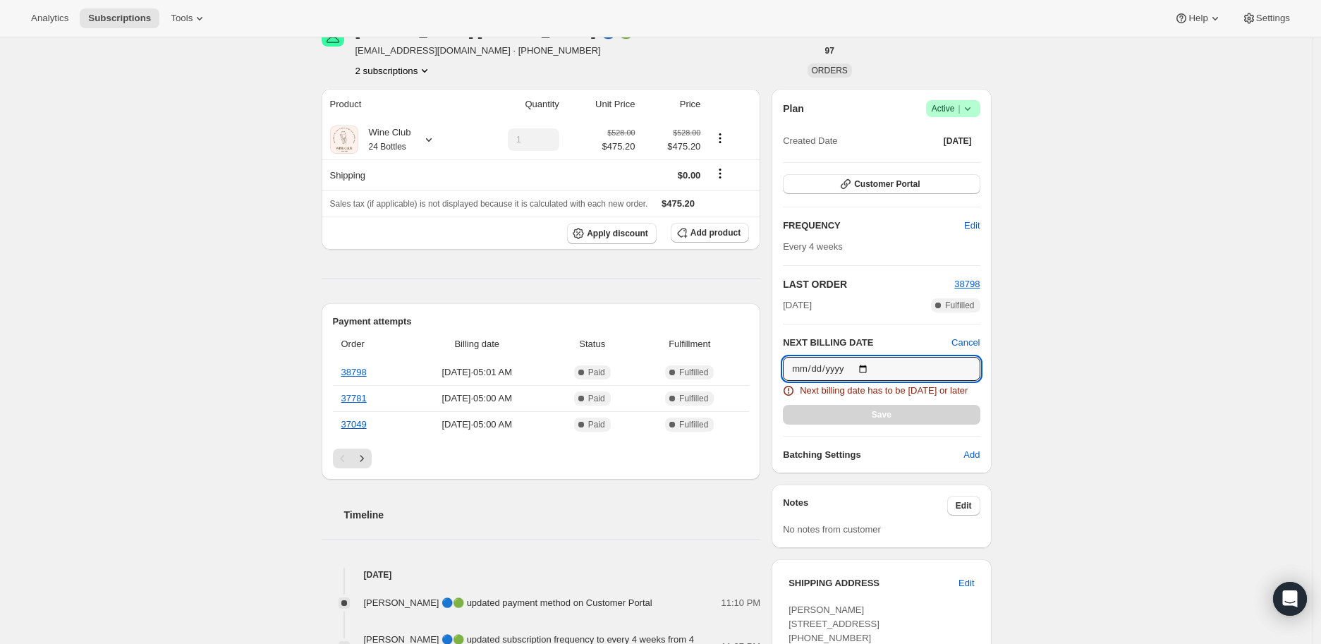
type input "2025-08-21"
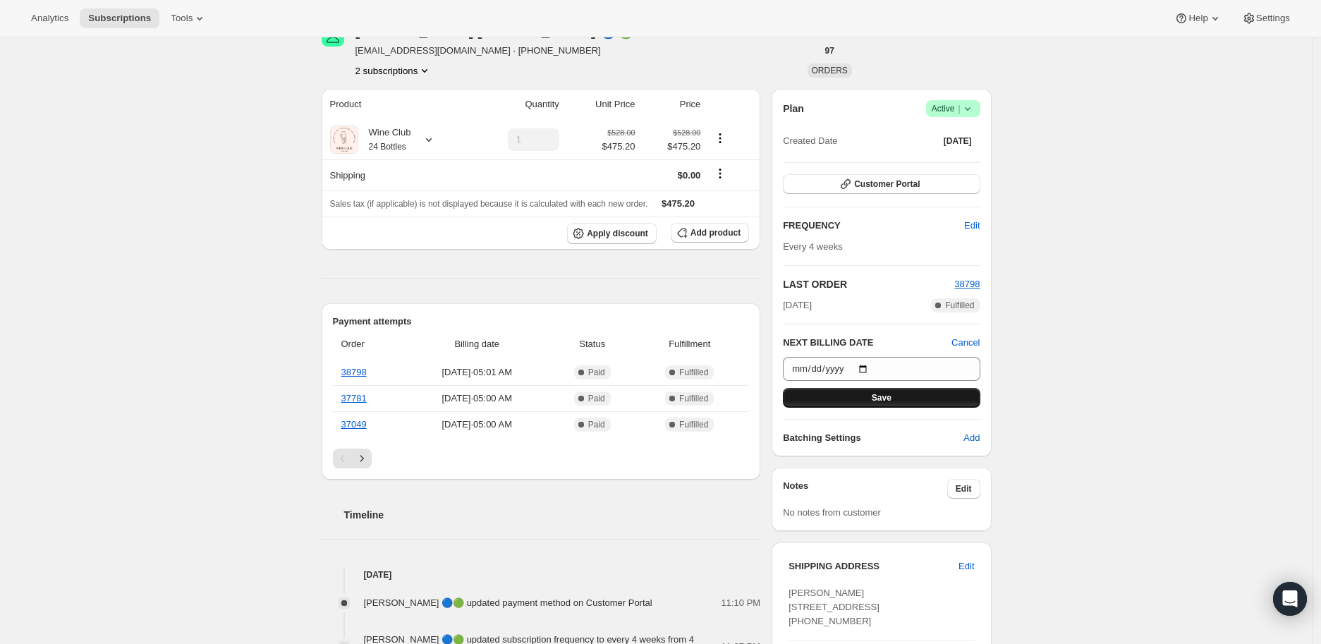
click at [879, 396] on span "Save" at bounding box center [882, 397] width 20 height 11
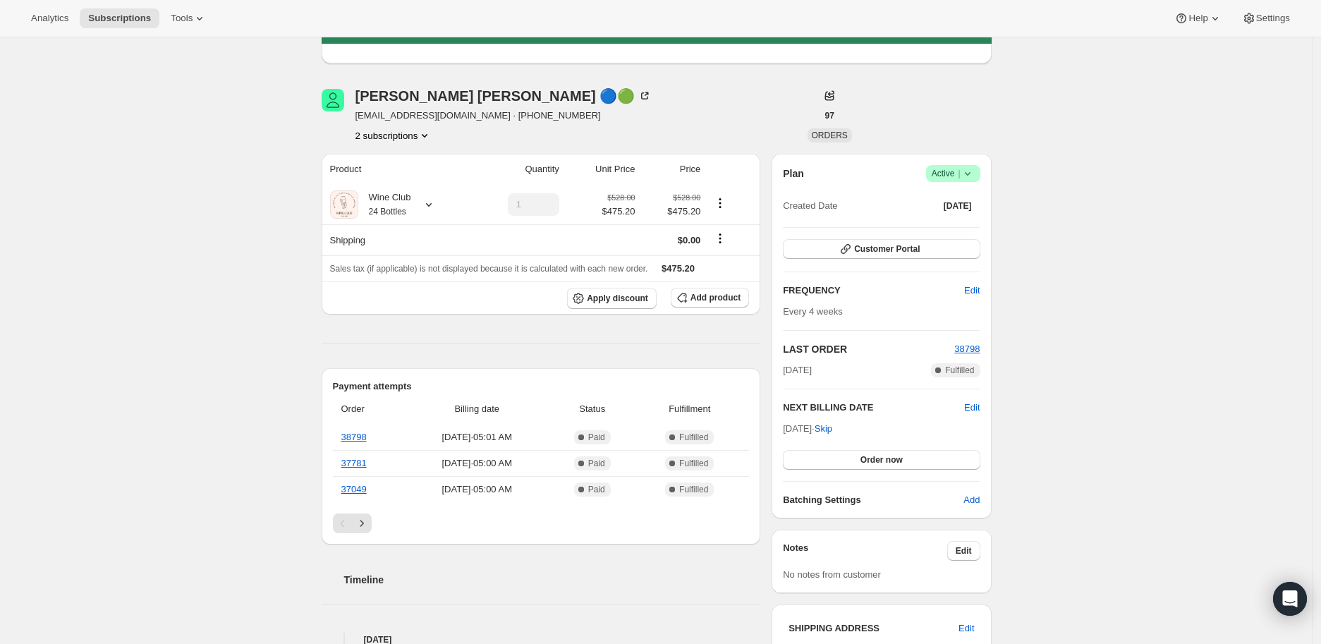
scroll to position [0, 0]
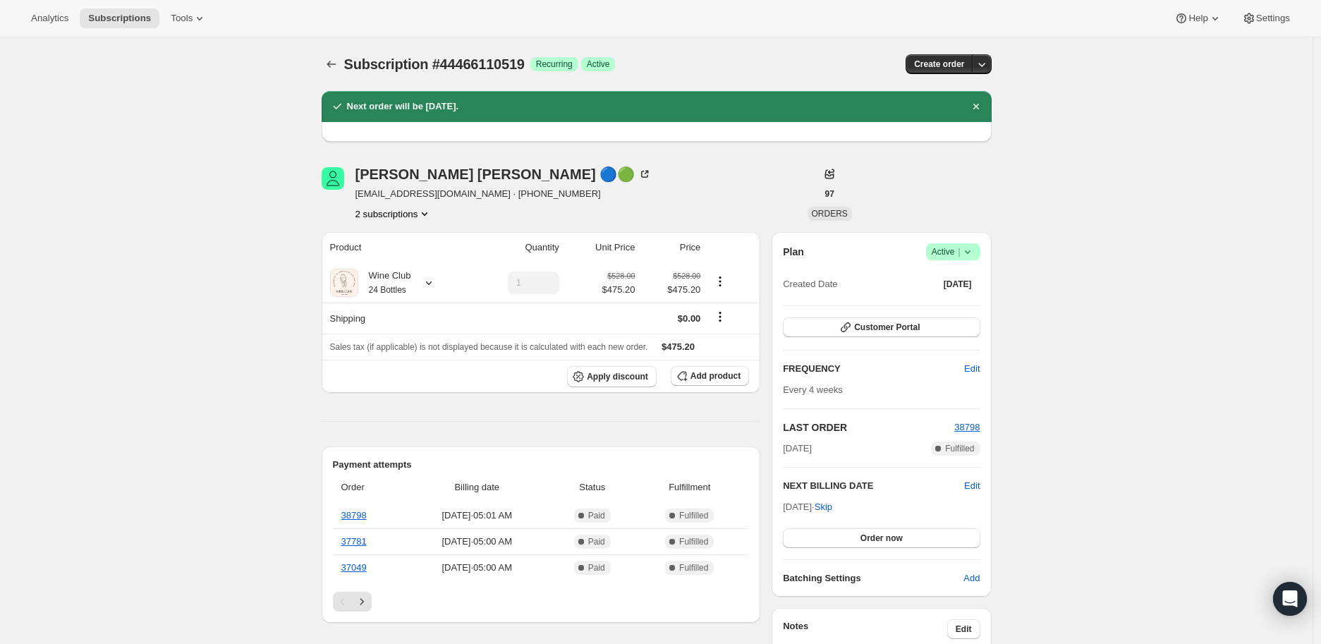
click at [431, 214] on icon "Product actions" at bounding box center [425, 214] width 14 height 14
click at [378, 262] on span "62483038263" at bounding box center [377, 264] width 56 height 11
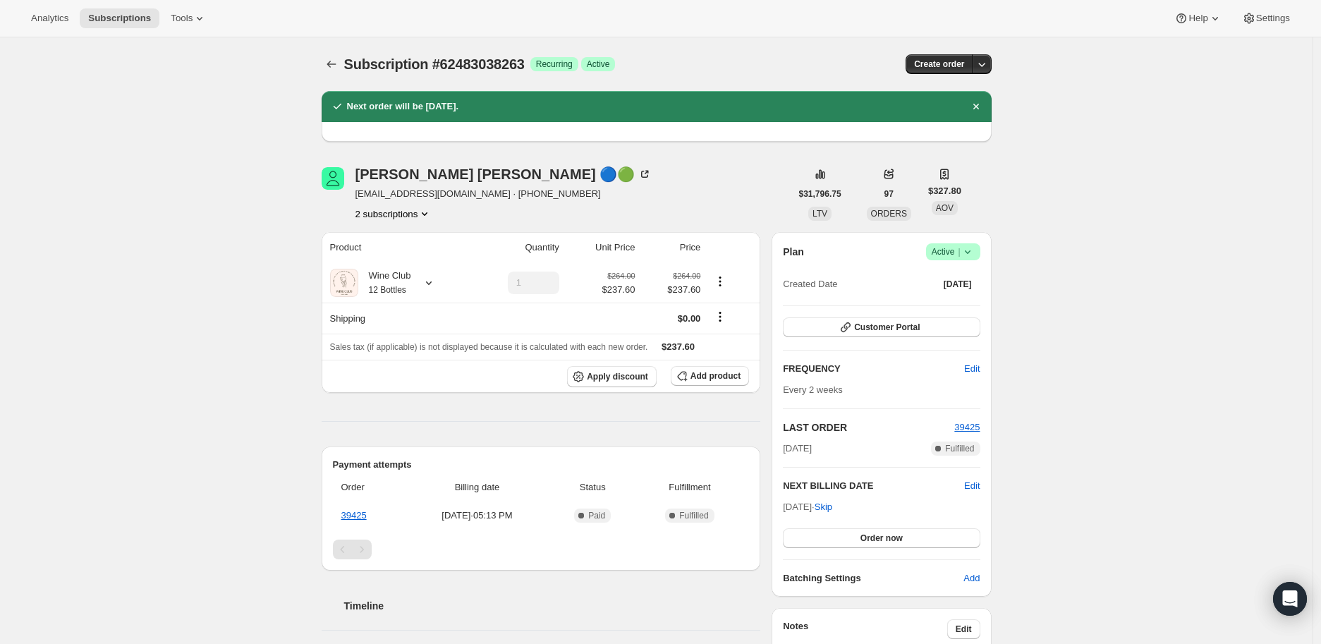
click at [969, 248] on icon at bounding box center [968, 252] width 14 height 14
click at [960, 295] on button "Cancel subscription" at bounding box center [957, 303] width 88 height 23
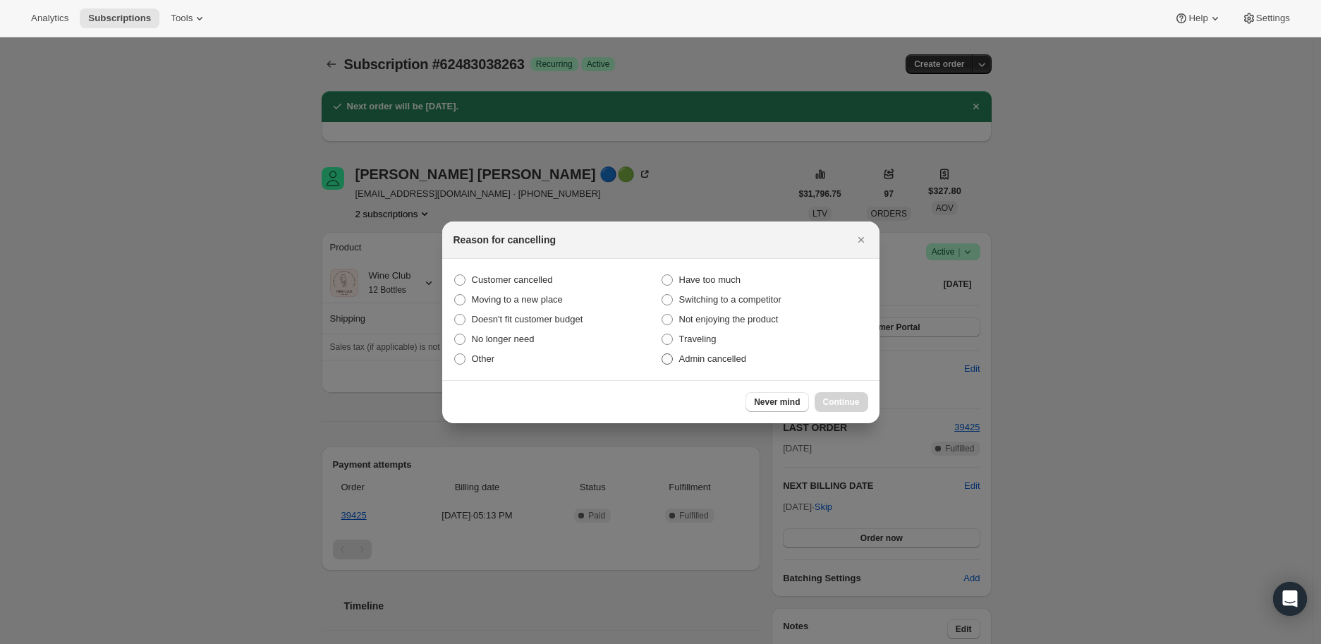
click at [665, 356] on span ":rss:" at bounding box center [667, 358] width 11 height 11
click at [662, 354] on input "Admin cancelled" at bounding box center [662, 353] width 1 height 1
radio input "true"
click at [833, 399] on span "Continue" at bounding box center [841, 401] width 37 height 11
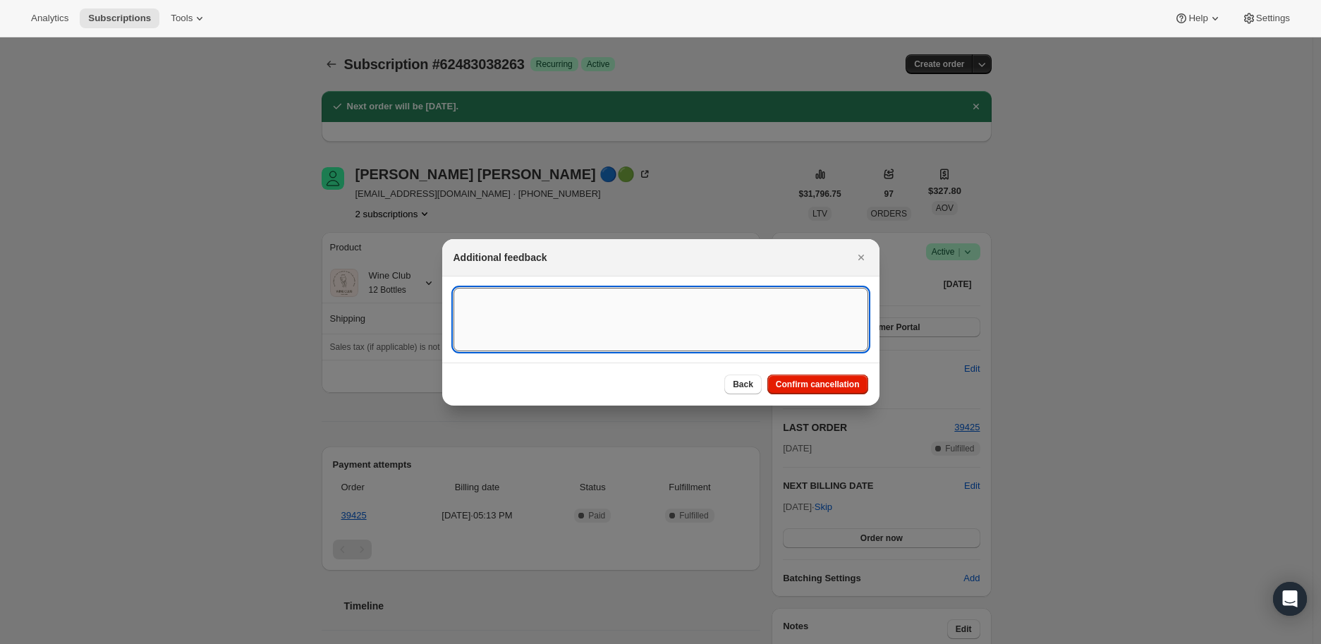
click at [518, 309] on textarea ":rss:" at bounding box center [661, 319] width 415 height 63
type textarea "Customer signed up again, ending with two subscriptions."
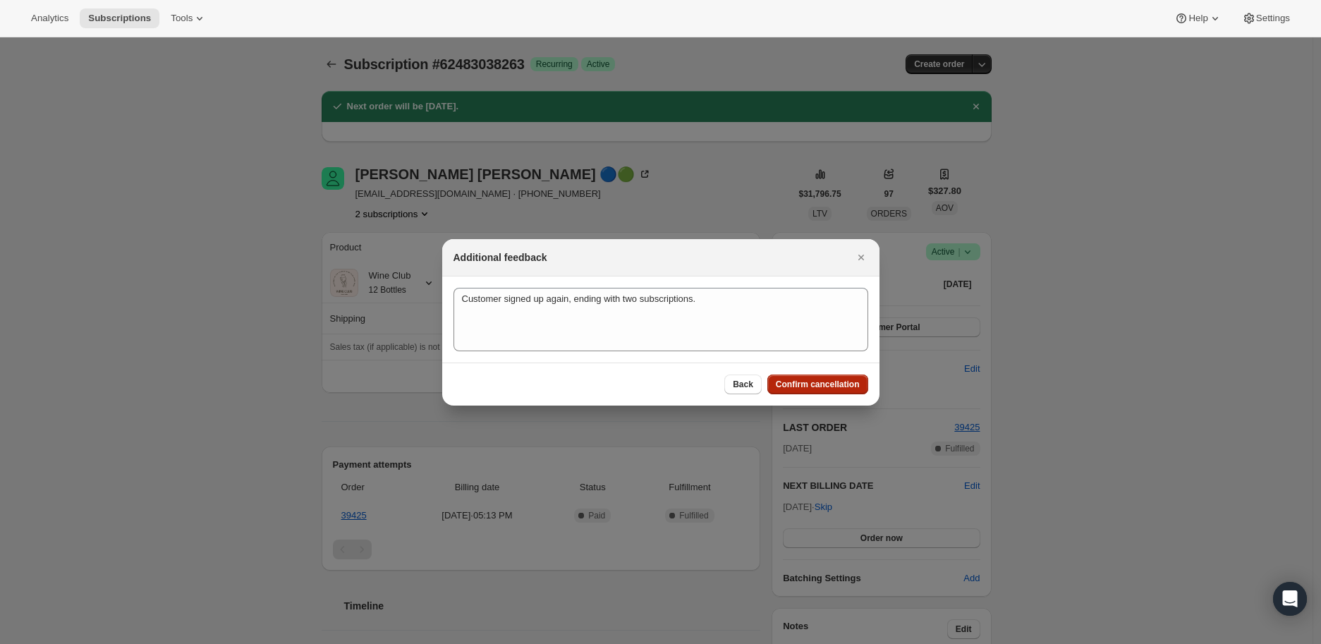
click at [840, 383] on span "Confirm cancellation" at bounding box center [818, 384] width 84 height 11
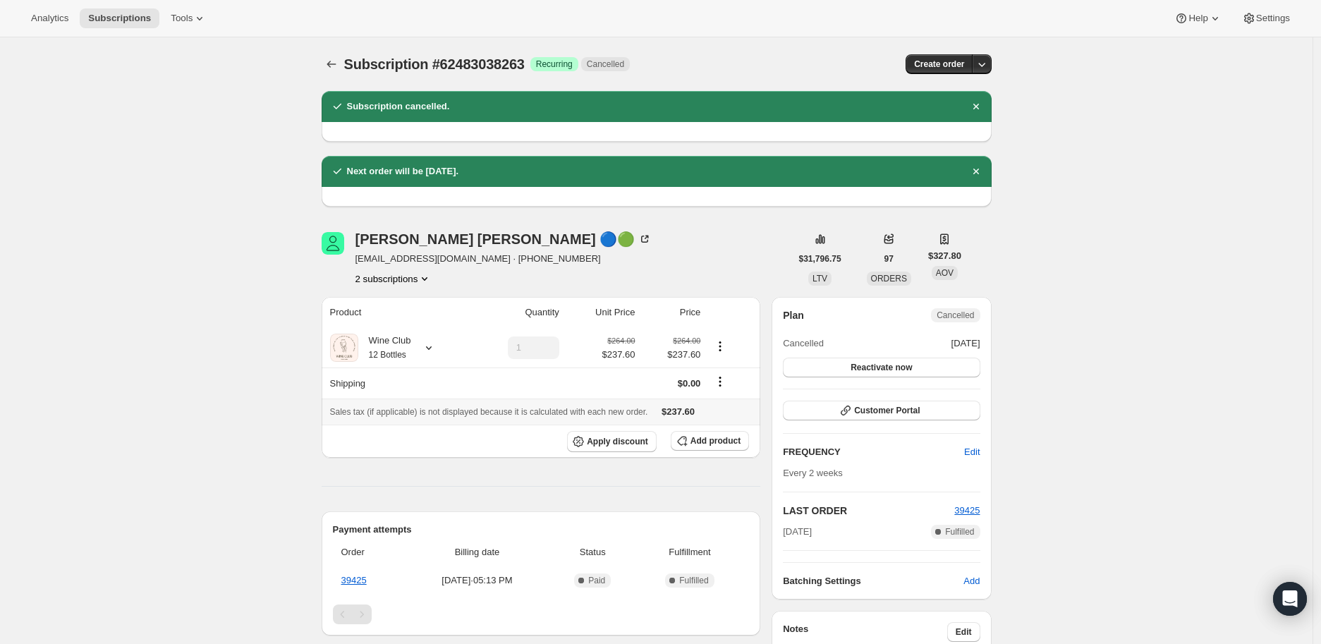
scroll to position [78, 0]
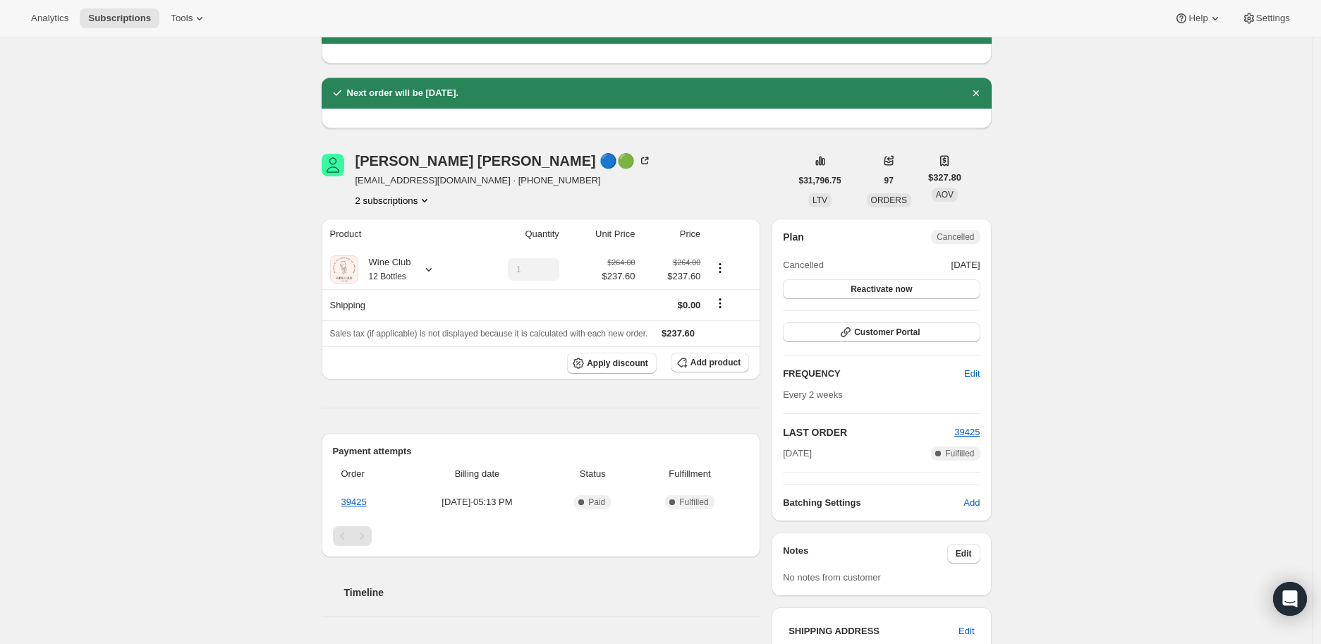
click at [391, 200] on button "2 subscriptions" at bounding box center [394, 200] width 77 height 14
click at [393, 222] on span "44466110519" at bounding box center [377, 226] width 56 height 11
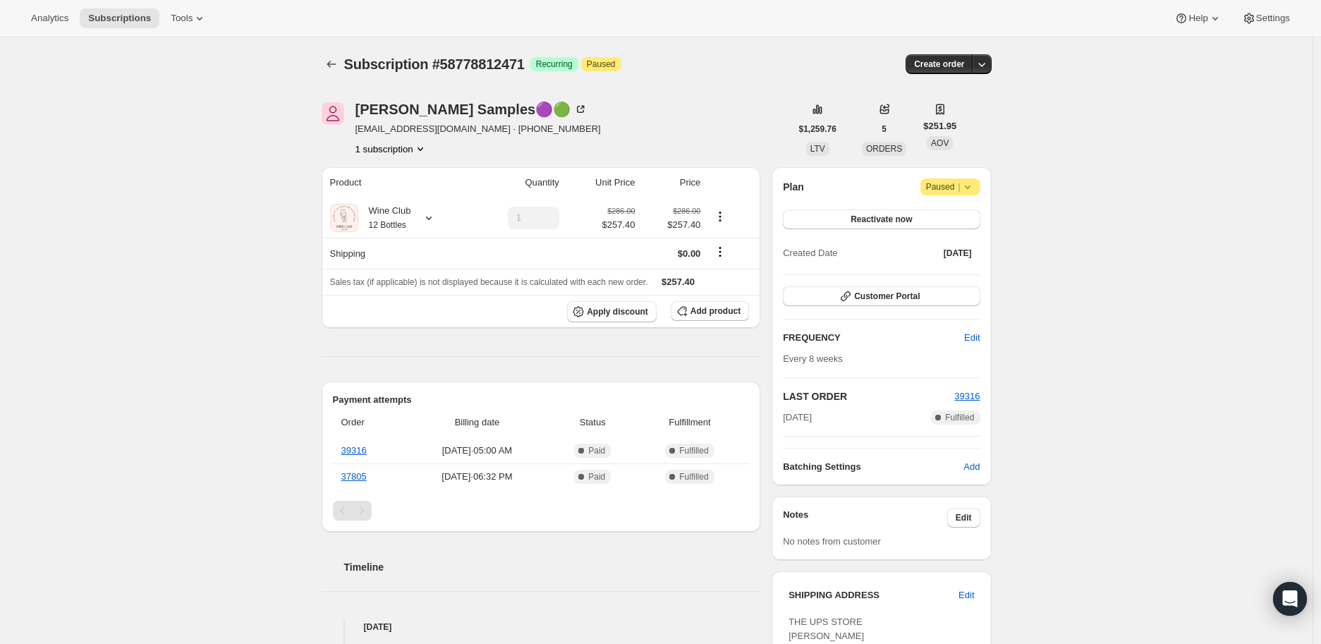
click at [971, 186] on icon at bounding box center [968, 187] width 14 height 14
click at [971, 218] on span "Cancel subscription" at bounding box center [956, 214] width 80 height 11
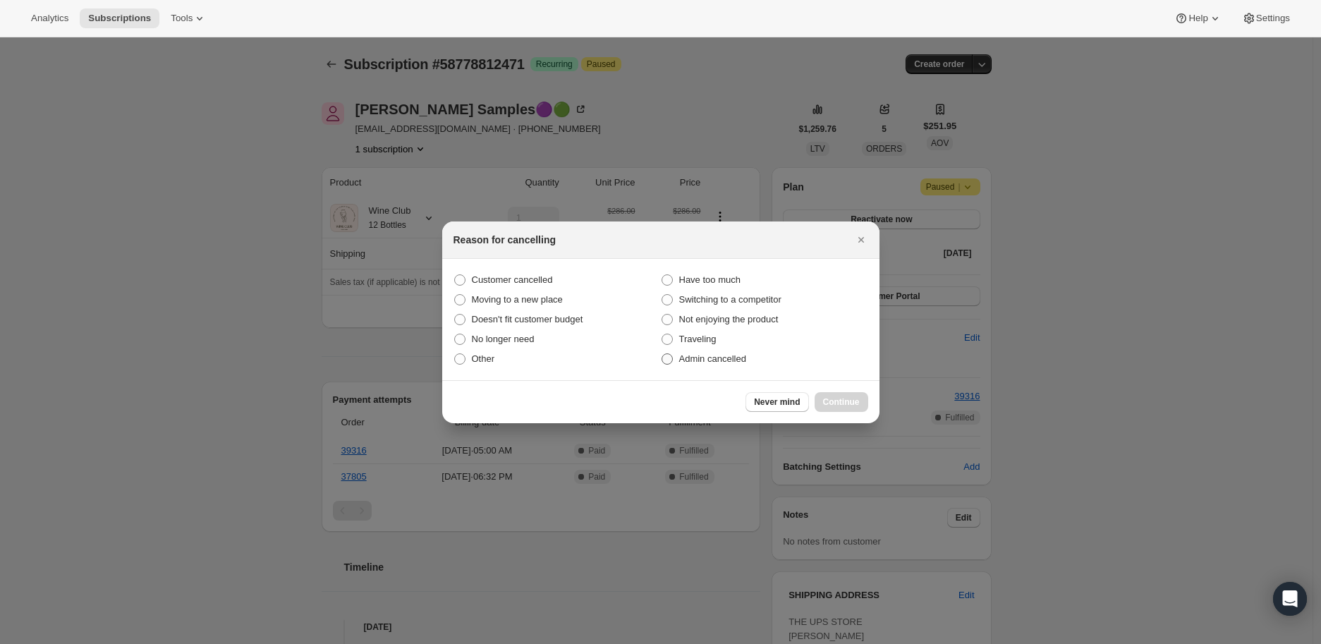
click at [668, 355] on span ":r2h:" at bounding box center [667, 358] width 11 height 11
click at [662, 354] on input "Admin cancelled" at bounding box center [662, 353] width 1 height 1
radio input "true"
click at [834, 395] on button "Continue" at bounding box center [842, 402] width 54 height 20
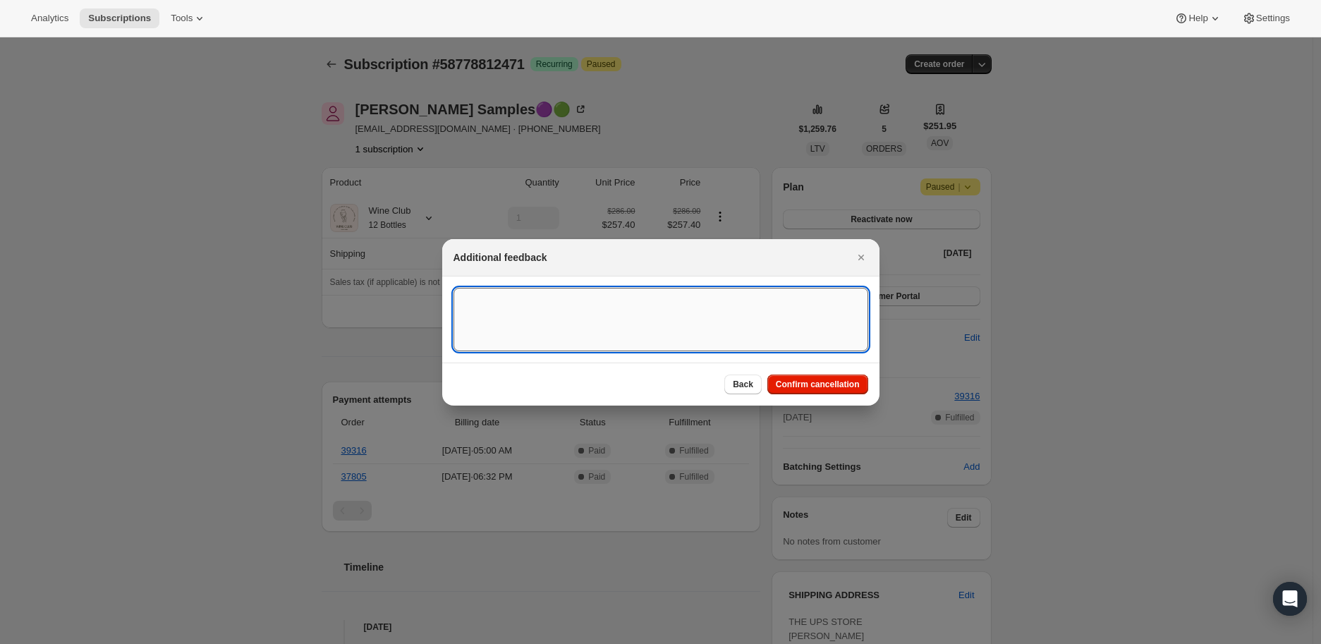
click at [526, 324] on textarea ":r2h:" at bounding box center [661, 319] width 415 height 63
type textarea "N/R"
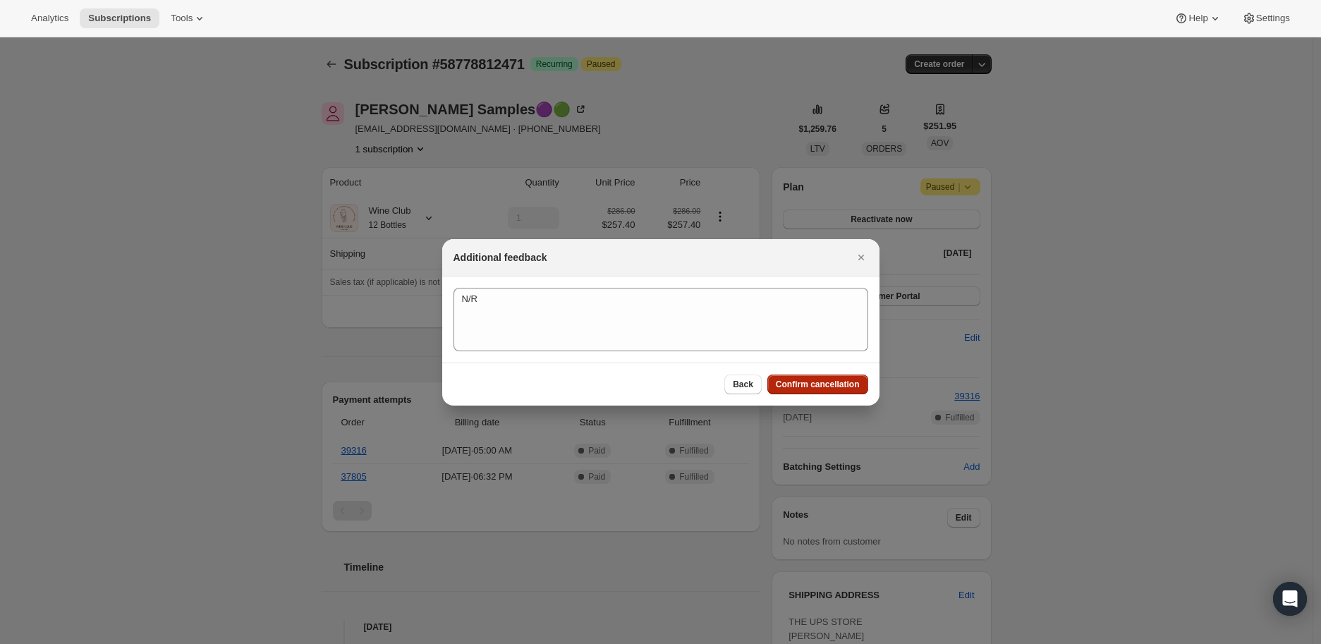
click at [843, 379] on span "Confirm cancellation" at bounding box center [818, 384] width 84 height 11
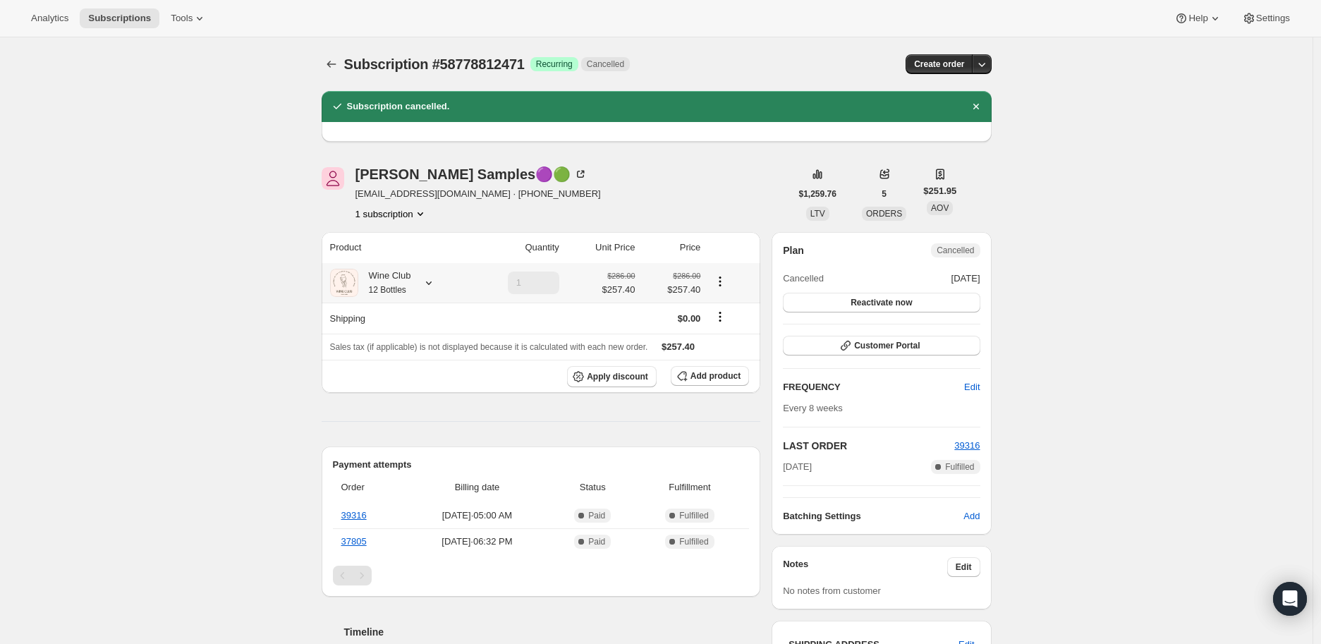
click at [435, 281] on icon at bounding box center [429, 283] width 14 height 14
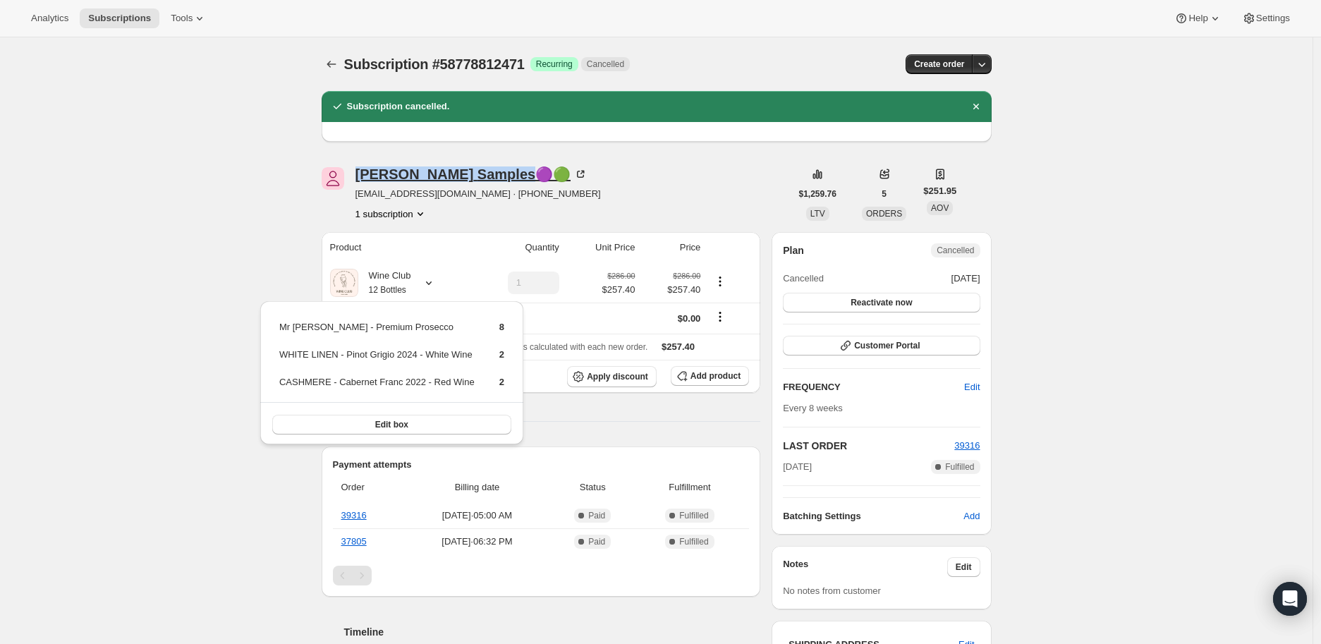
drag, startPoint x: 356, startPoint y: 174, endPoint x: 464, endPoint y: 174, distance: 107.9
click at [464, 174] on div "Joanne Samples🟣🟢 jmsamples1@verizon.net · +14846453887 1 subscription" at bounding box center [556, 194] width 469 height 54
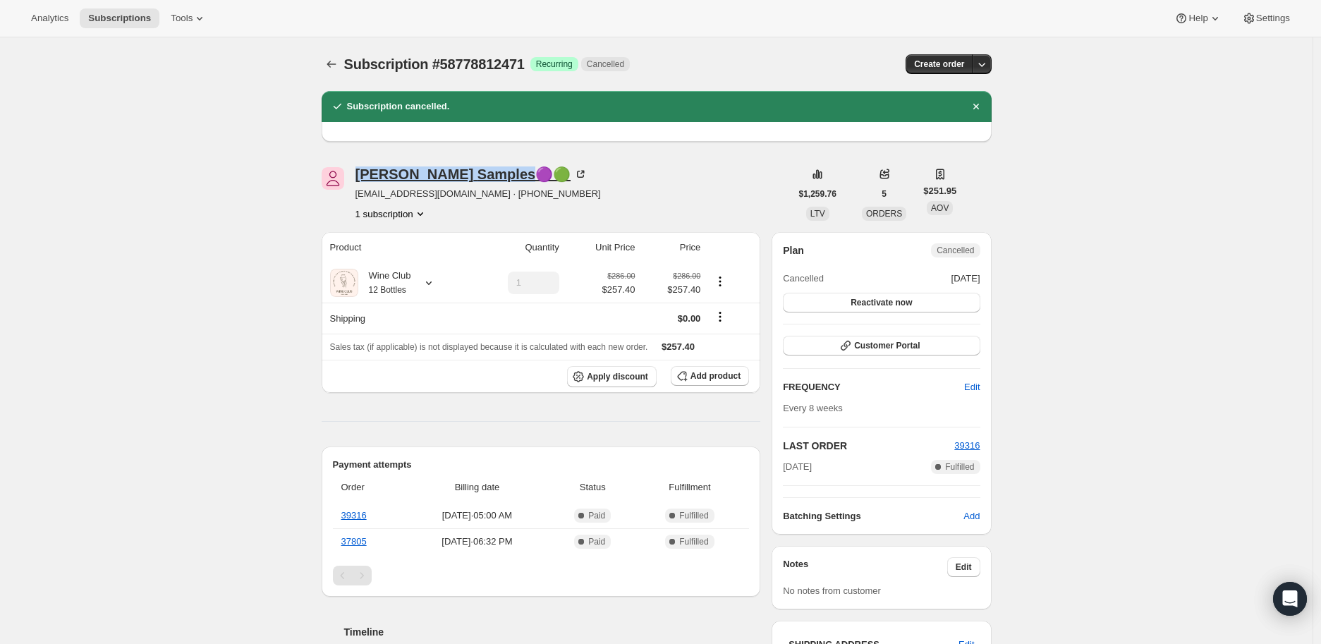
copy div "Joanne Samples"
click at [436, 284] on icon at bounding box center [429, 283] width 14 height 14
